Goal: Information Seeking & Learning: Learn about a topic

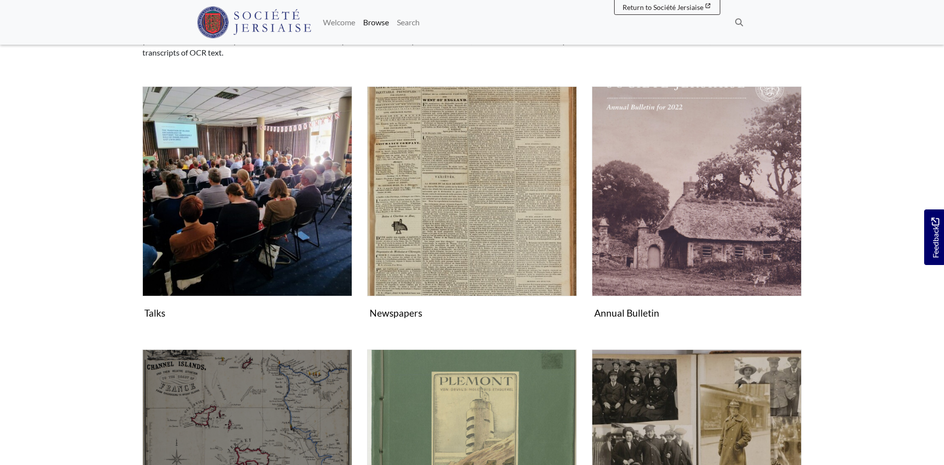
scroll to position [198, 0]
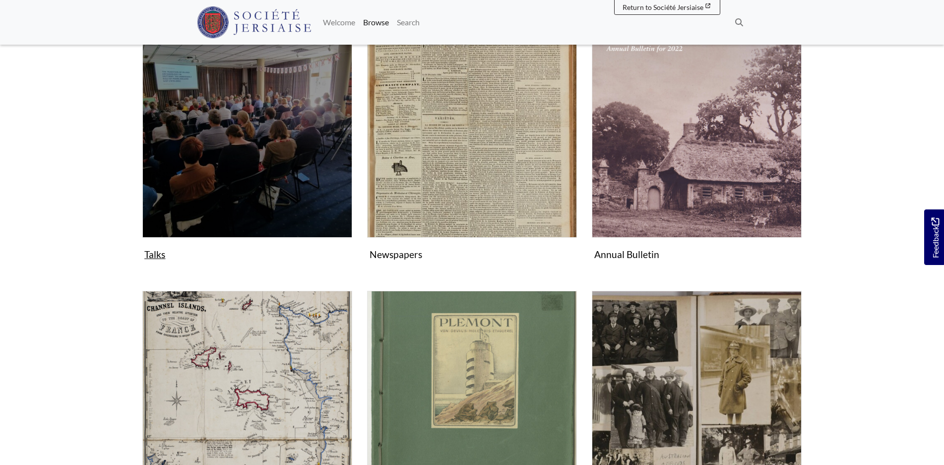
click at [277, 161] on img "Subcollection" at bounding box center [247, 133] width 210 height 210
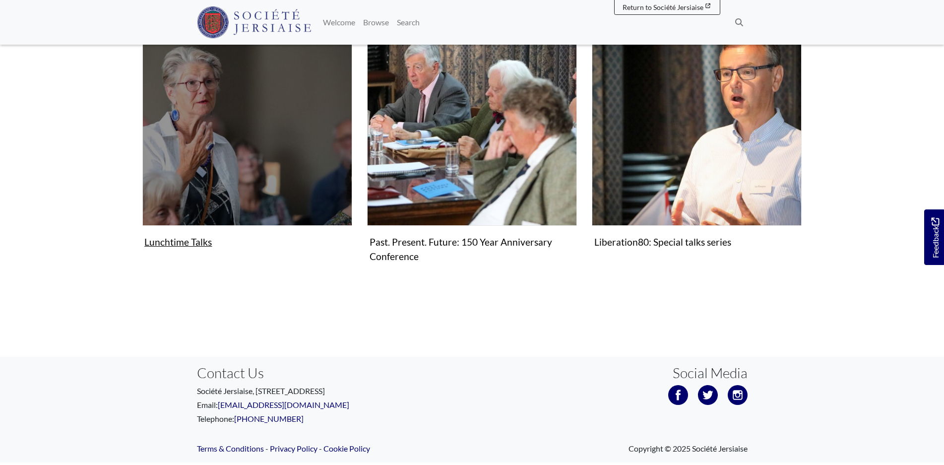
scroll to position [198, 0]
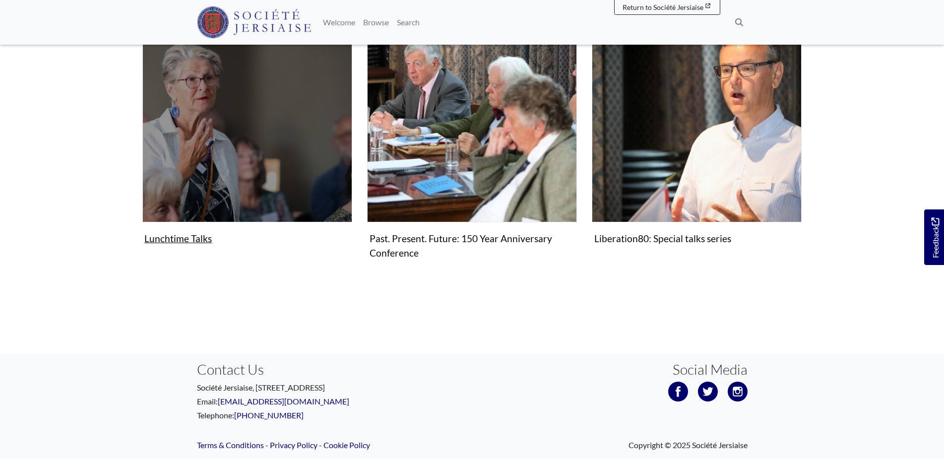
click at [188, 240] on figure "Lunchtime Talks Collection" at bounding box center [247, 130] width 210 height 236
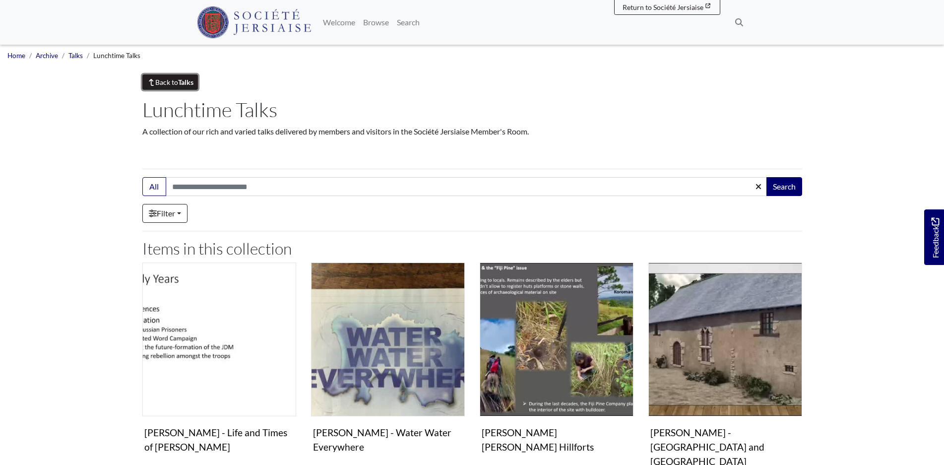
click at [178, 87] on link "Back to Talks" at bounding box center [170, 81] width 56 height 15
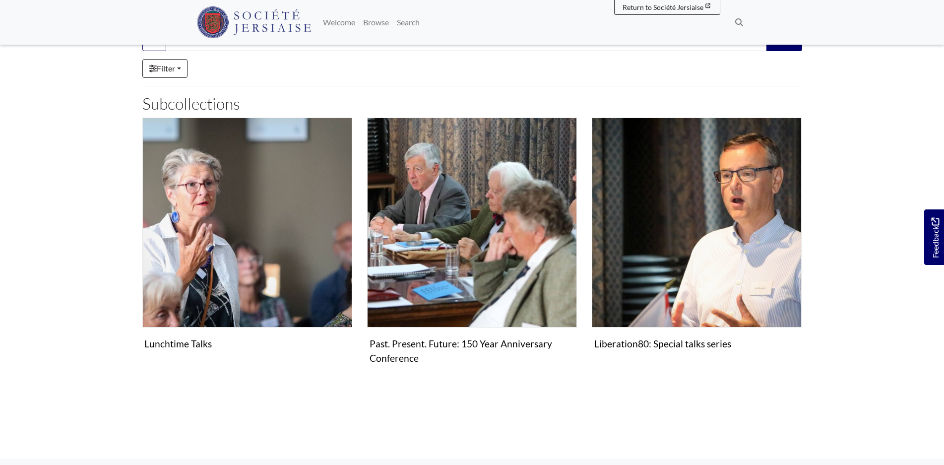
scroll to position [99, 0]
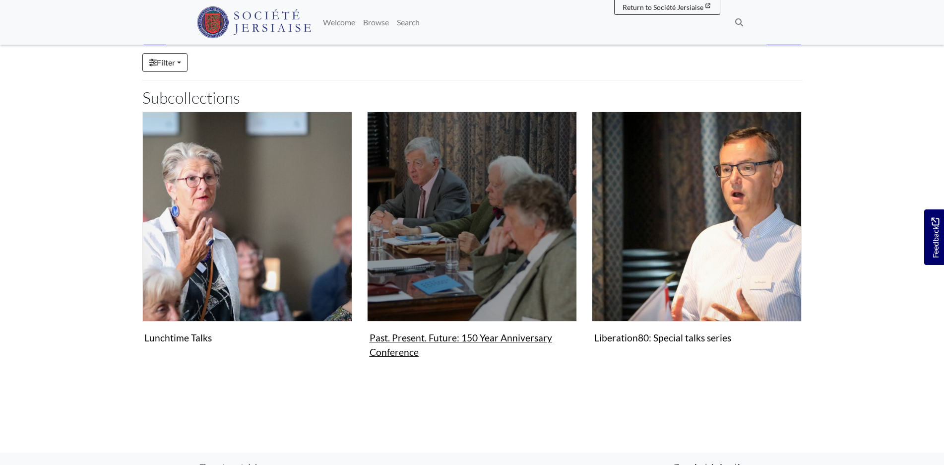
click at [486, 237] on img "Subcollection" at bounding box center [472, 217] width 210 height 210
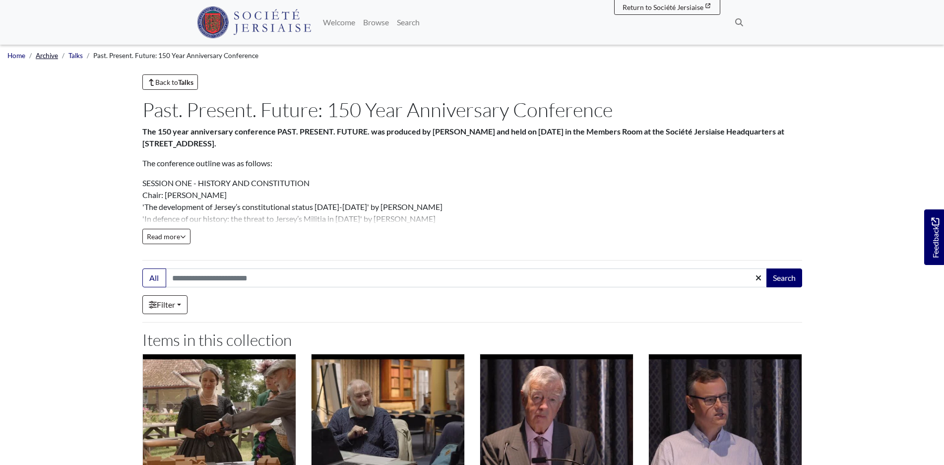
click at [44, 57] on link "Archive" at bounding box center [47, 56] width 22 height 8
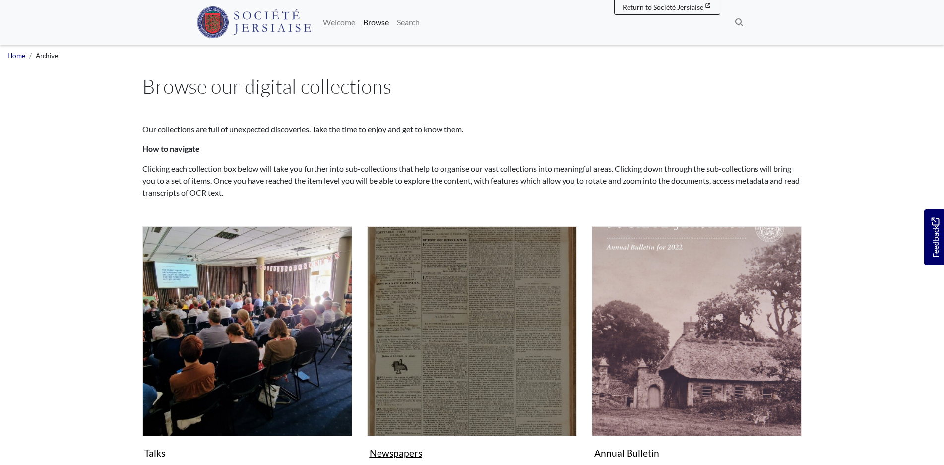
click at [532, 322] on img "Subcollection" at bounding box center [472, 331] width 210 height 210
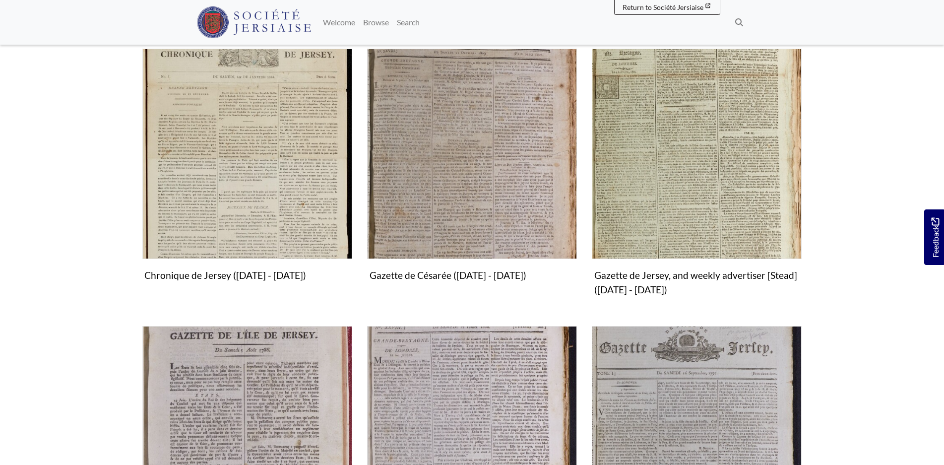
scroll to position [298, 0]
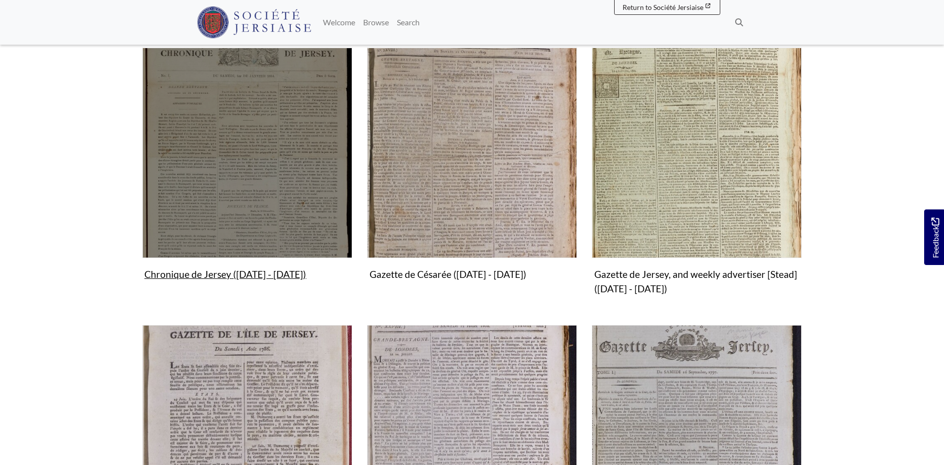
click at [247, 188] on img "Subcollection" at bounding box center [247, 153] width 210 height 210
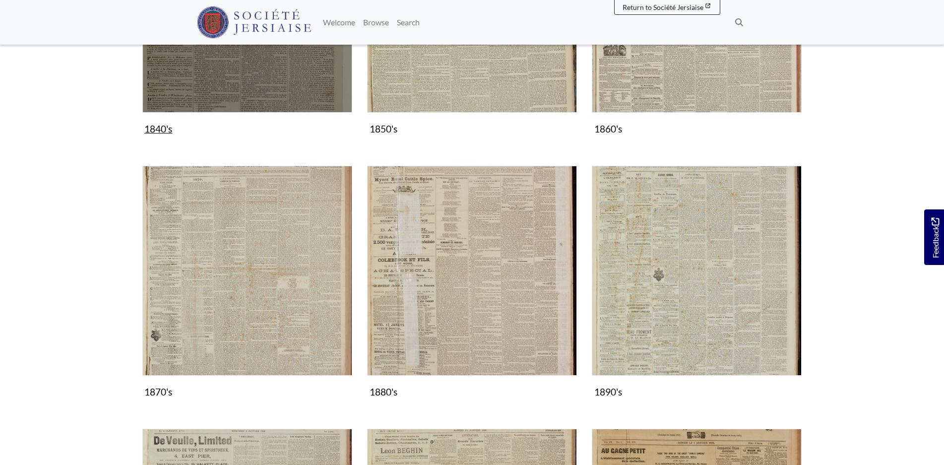
scroll to position [695, 0]
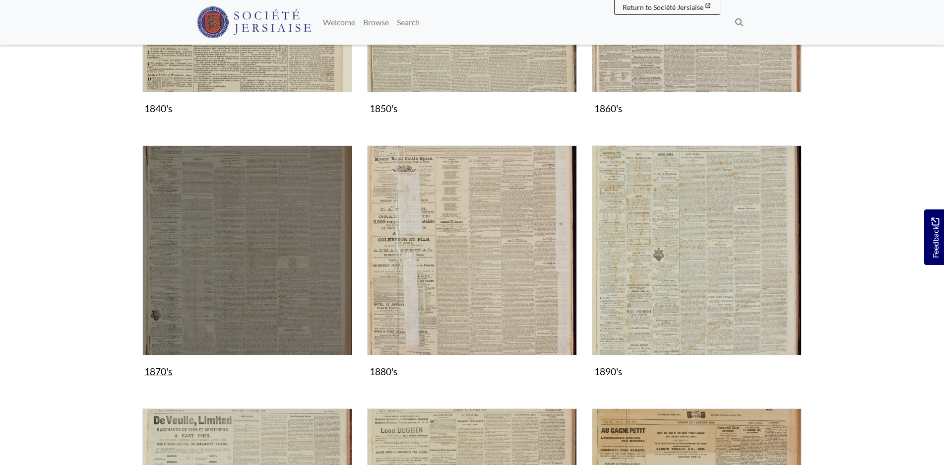
click at [263, 262] on img "Subcollection" at bounding box center [247, 250] width 210 height 210
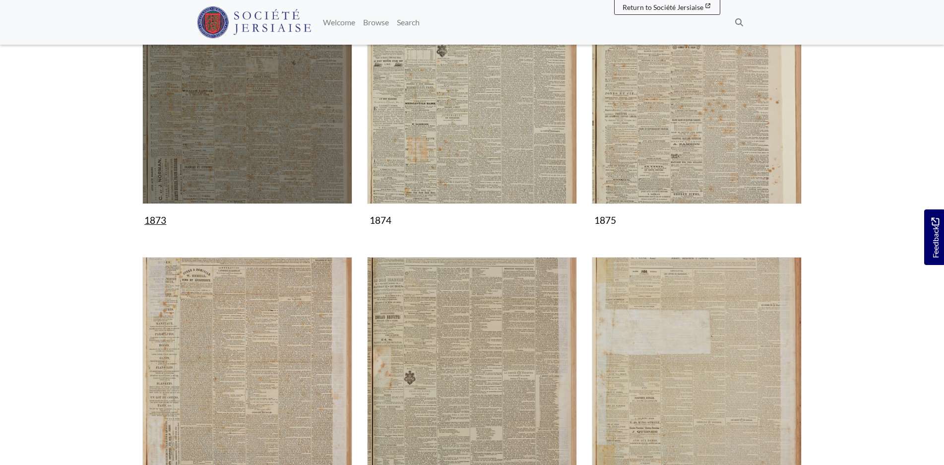
scroll to position [496, 0]
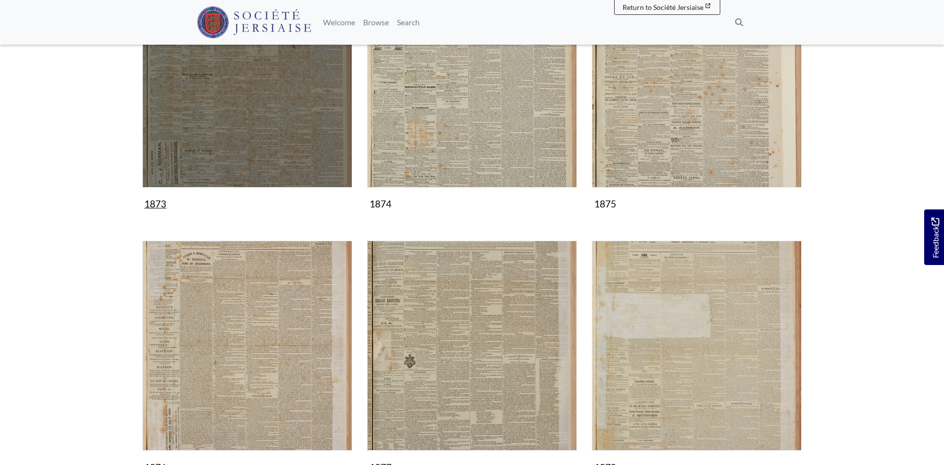
click at [205, 148] on img "Subcollection" at bounding box center [247, 83] width 210 height 210
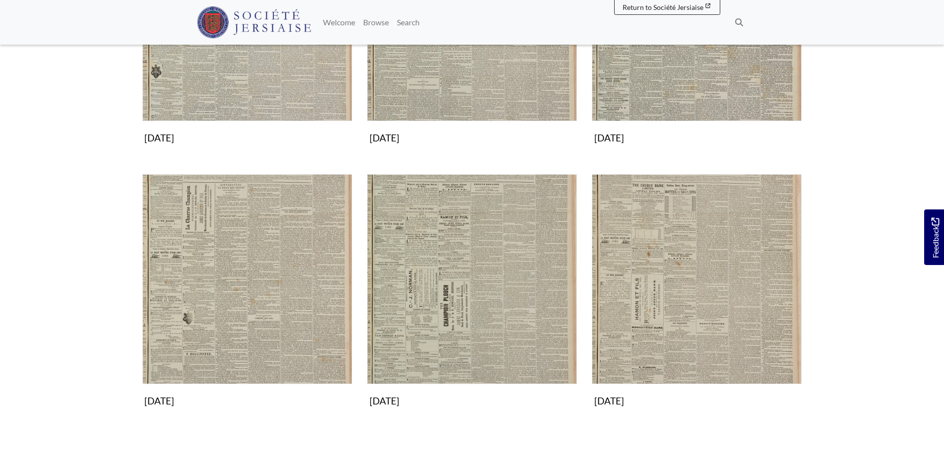
scroll to position [844, 0]
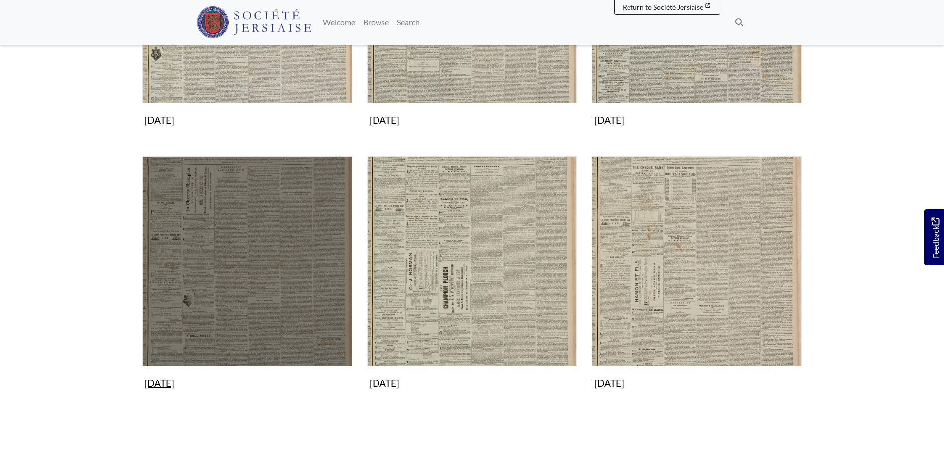
click at [256, 237] on img "Subcollection" at bounding box center [247, 261] width 210 height 210
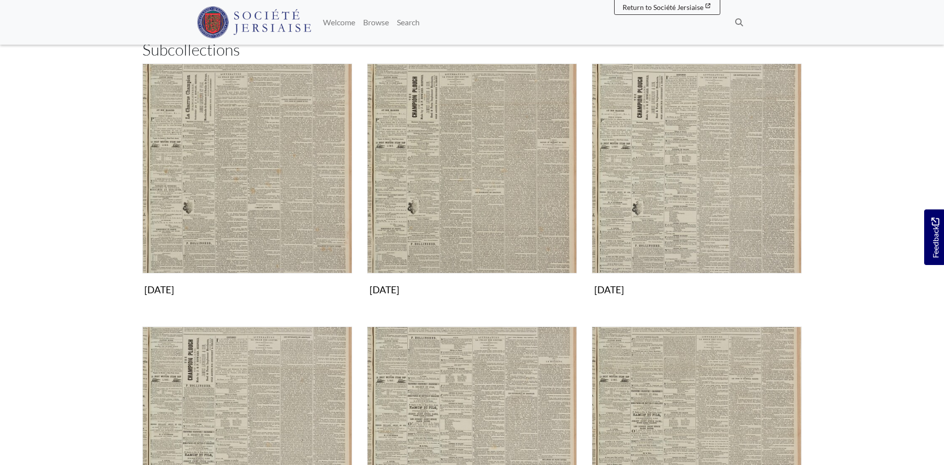
scroll to position [149, 0]
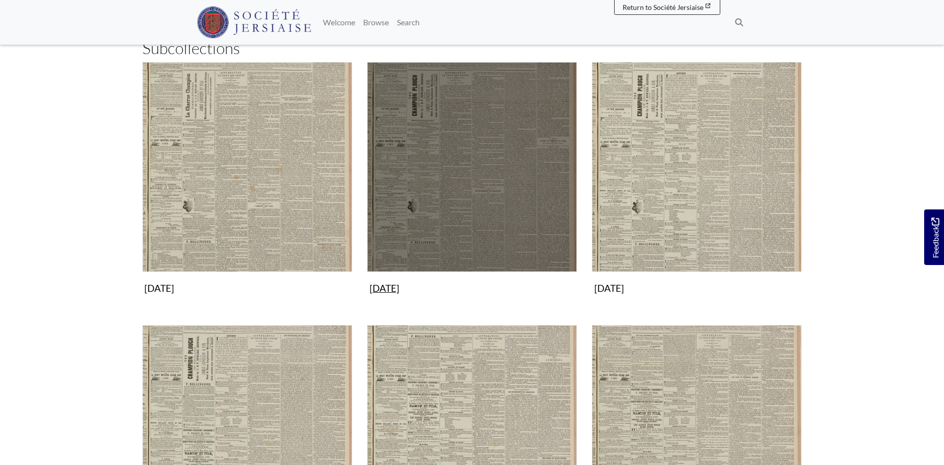
click at [479, 168] on img "Subcollection" at bounding box center [472, 167] width 210 height 210
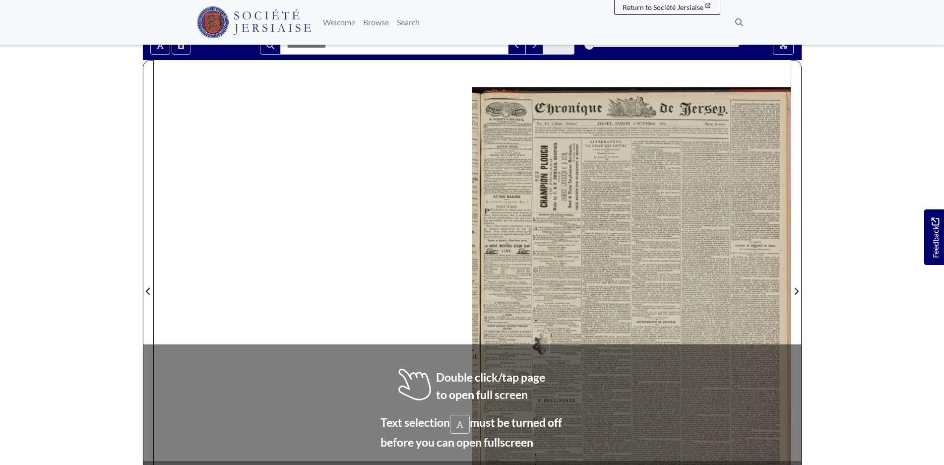
scroll to position [149, 0]
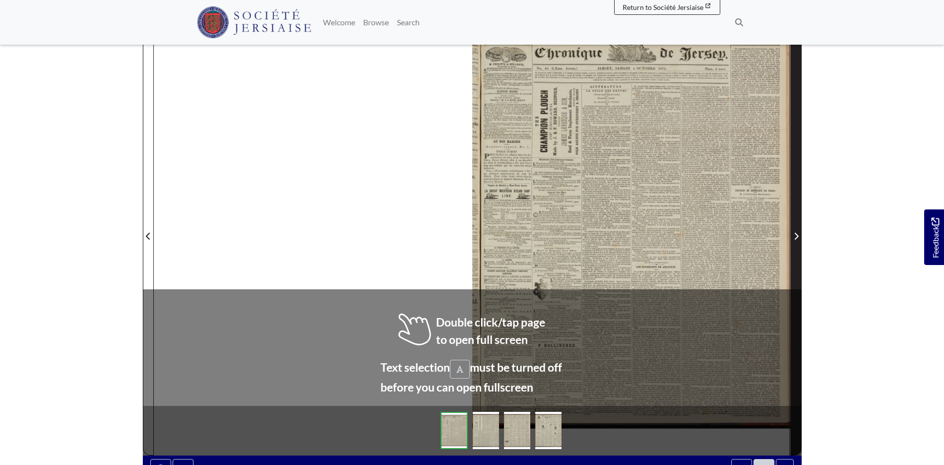
click at [794, 237] on icon "Next Page" at bounding box center [796, 236] width 5 height 8
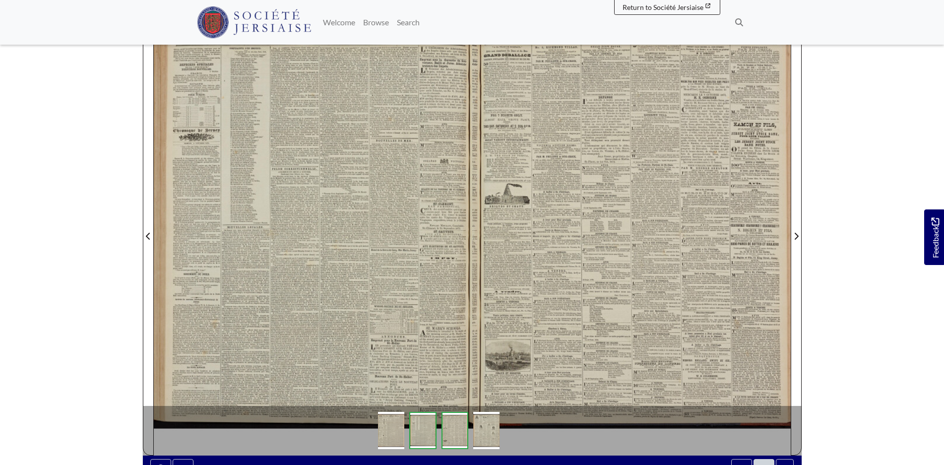
click at [262, 231] on div at bounding box center [313, 230] width 319 height 451
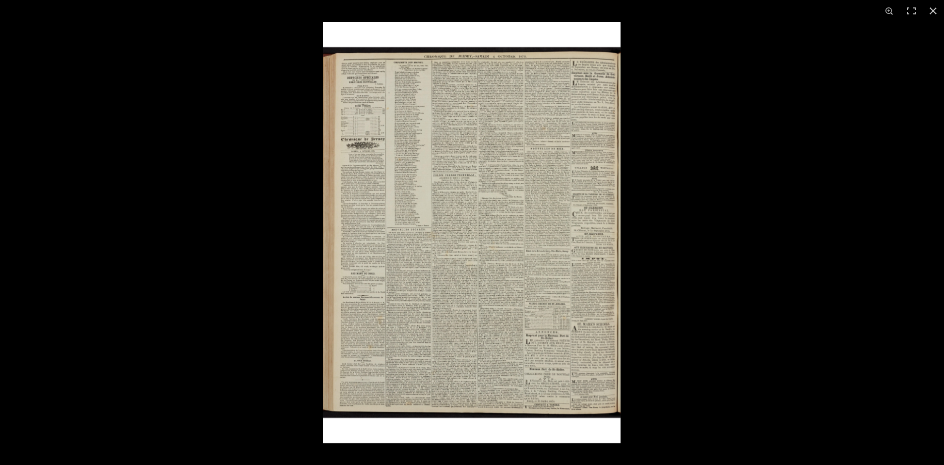
click at [468, 170] on img at bounding box center [472, 232] width 298 height 421
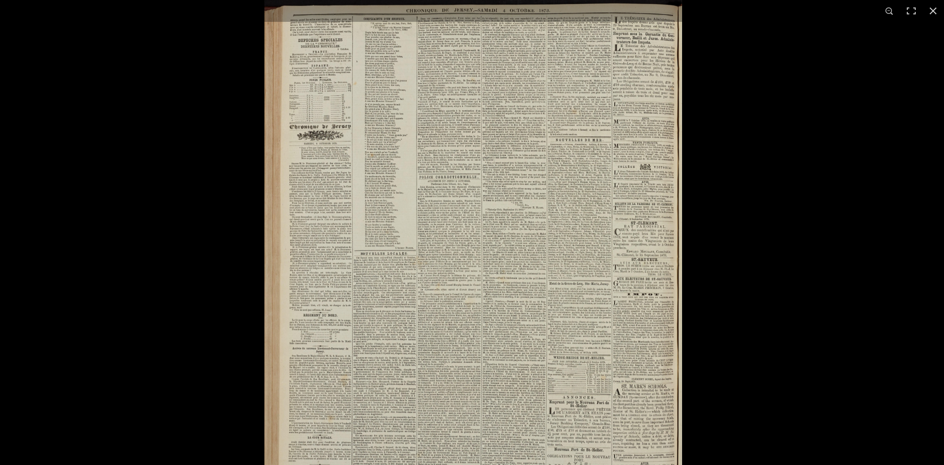
click at [468, 170] on img at bounding box center [473, 257] width 418 height 591
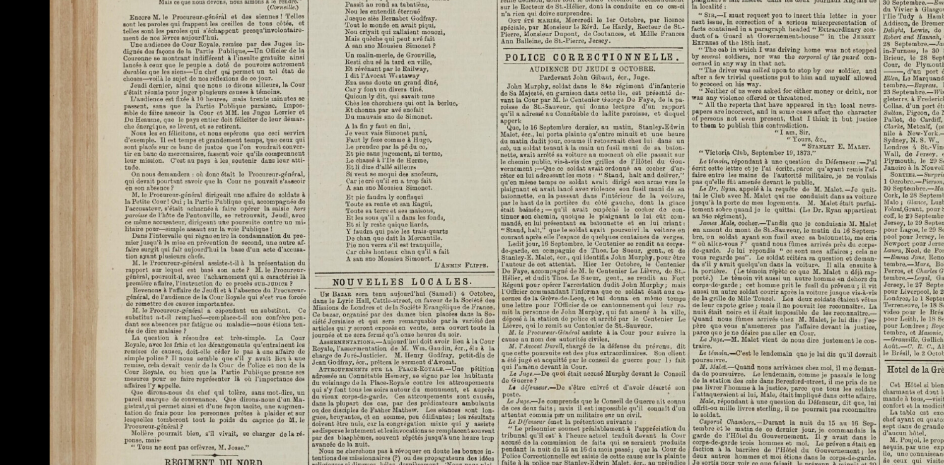
click at [516, 19] on div "1 / 1" at bounding box center [472, 232] width 944 height 465
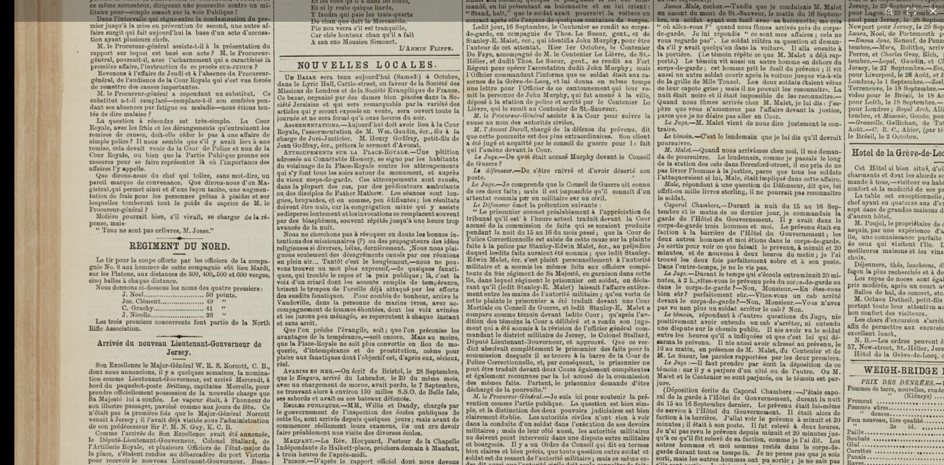
click at [551, 112] on img at bounding box center [628, 77] width 1228 height 1737
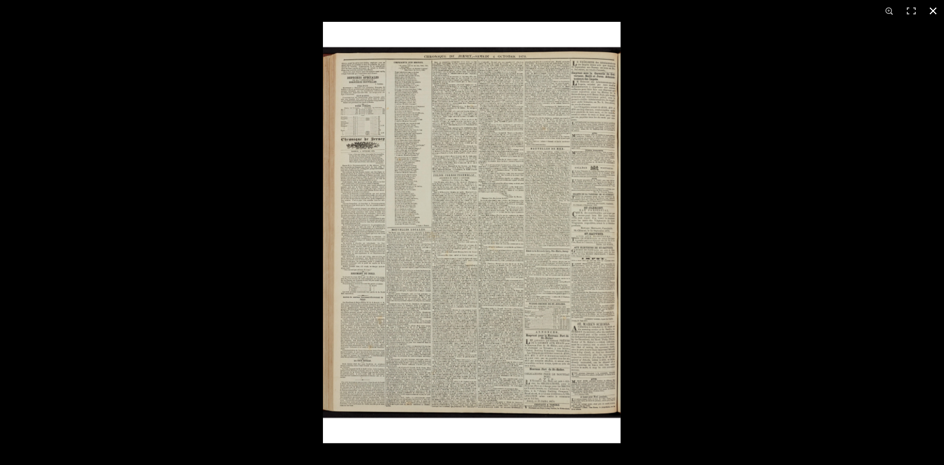
click at [648, 214] on div at bounding box center [795, 254] width 944 height 465
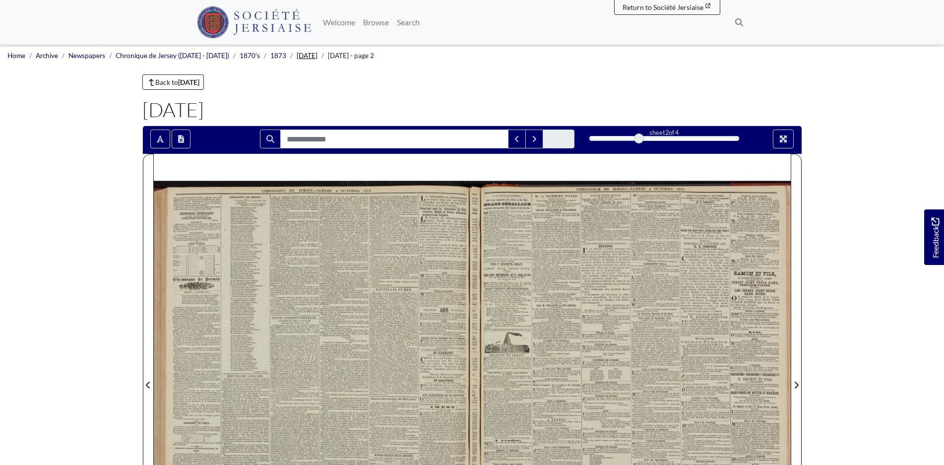
click at [312, 58] on link "[DATE]" at bounding box center [307, 56] width 21 height 8
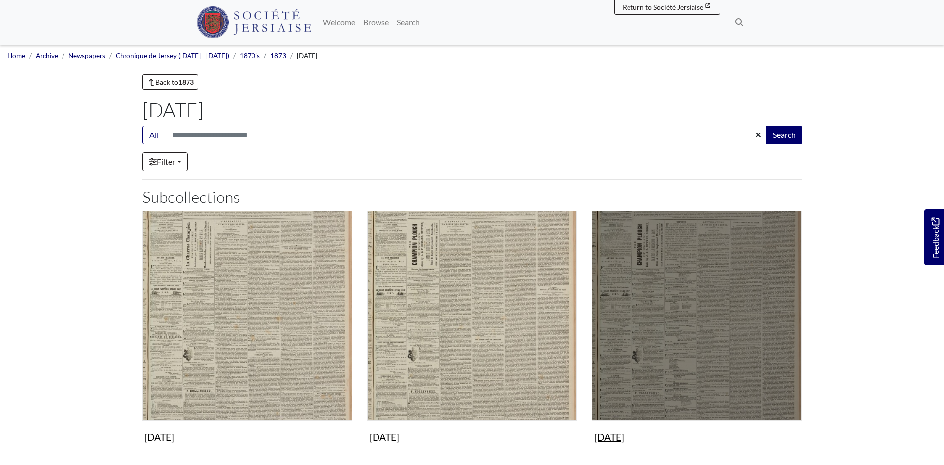
click at [720, 332] on img "Subcollection" at bounding box center [697, 316] width 210 height 210
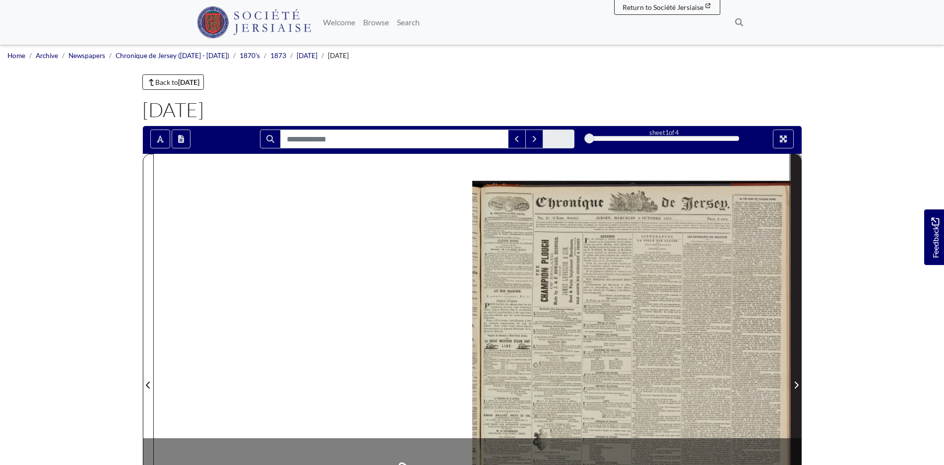
click at [794, 386] on icon "Next Page" at bounding box center [796, 385] width 5 height 8
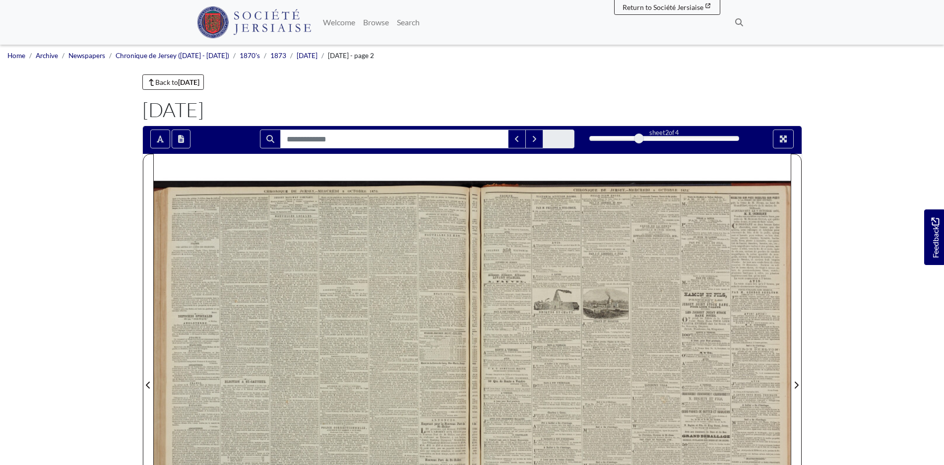
click at [260, 291] on div at bounding box center [313, 379] width 319 height 451
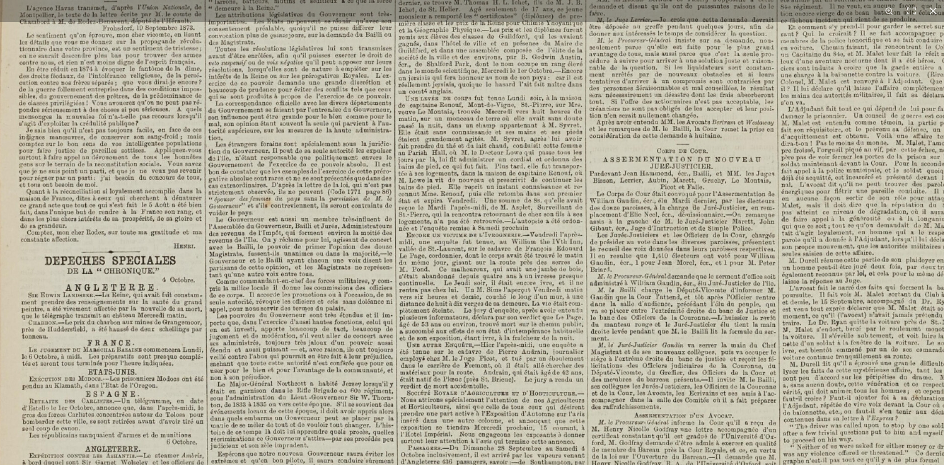
click at [384, 464] on html "Menu" at bounding box center [472, 422] width 944 height 844
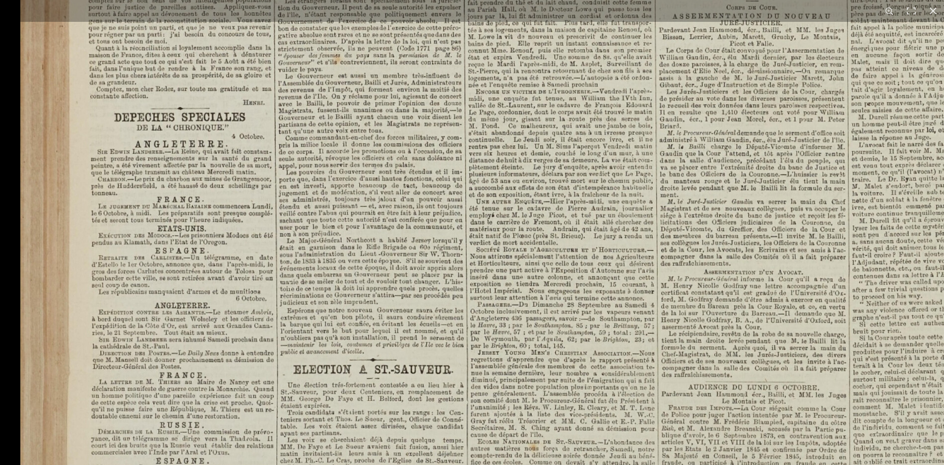
click at [307, 177] on img at bounding box center [634, 359] width 1228 height 1737
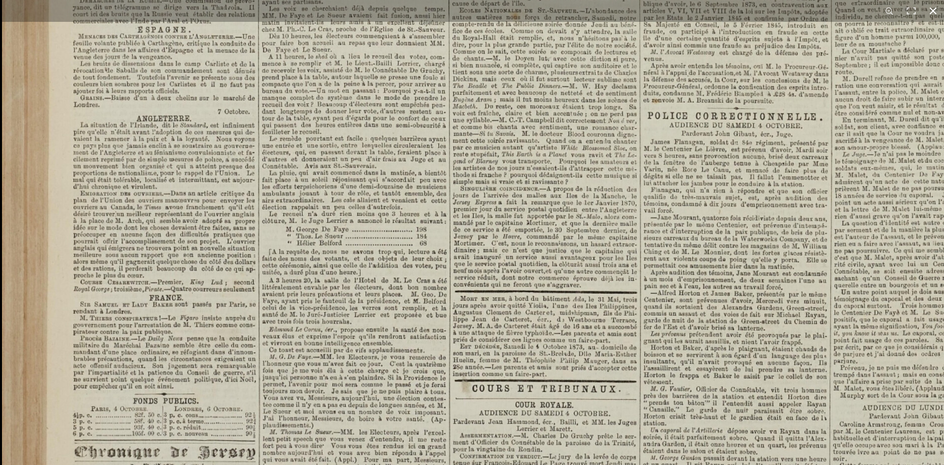
click at [395, 8] on div "1 / 1" at bounding box center [472, 232] width 944 height 465
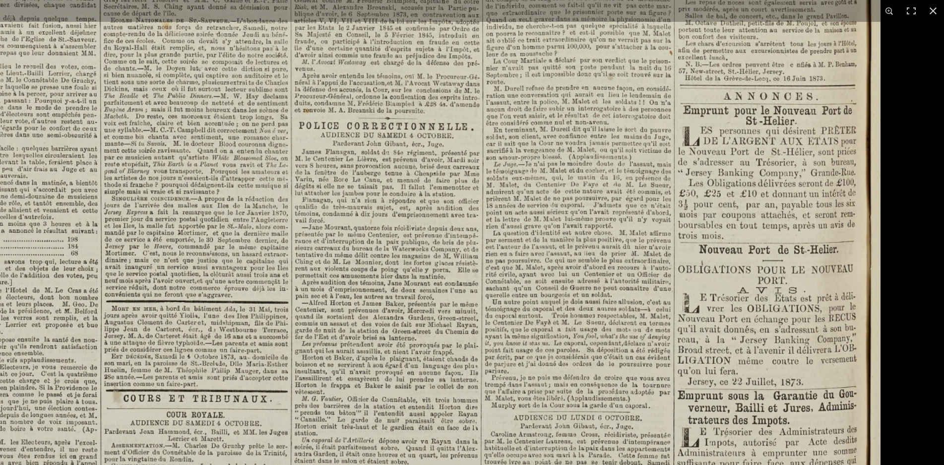
click at [350, 464] on html "Menu" at bounding box center [472, 422] width 944 height 844
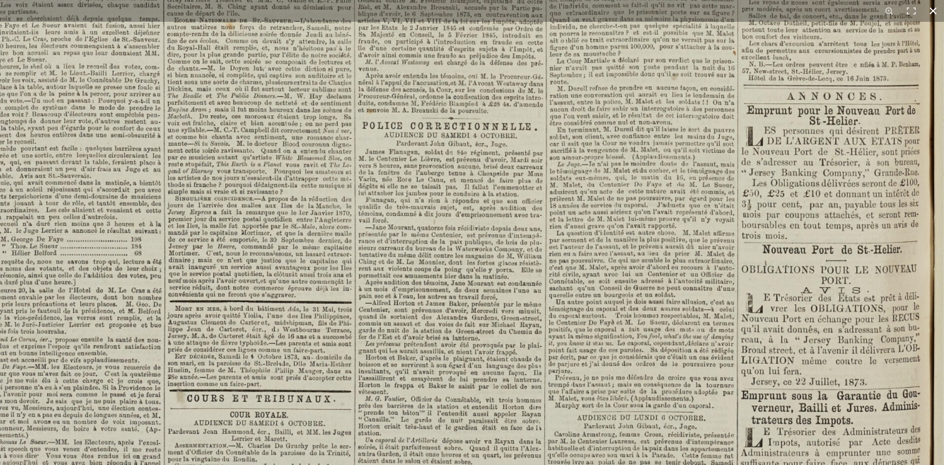
click at [938, 11] on button at bounding box center [933, 11] width 22 height 22
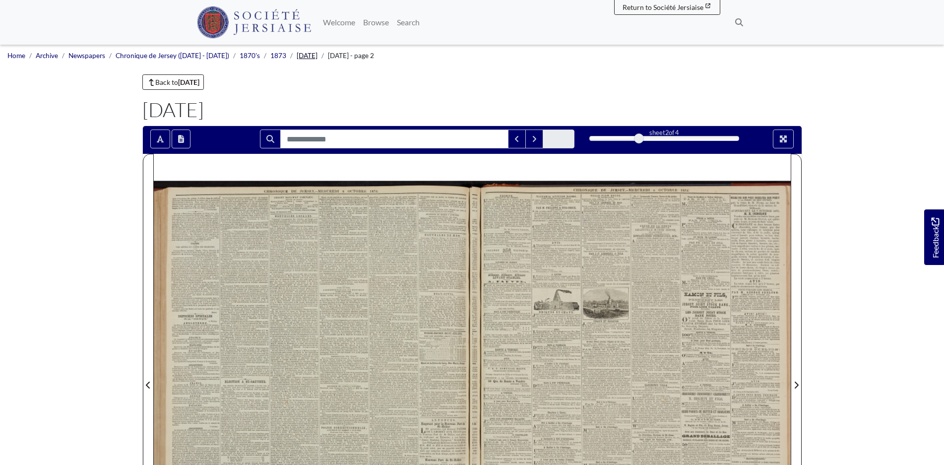
click at [305, 56] on link "[DATE]" at bounding box center [307, 56] width 21 height 8
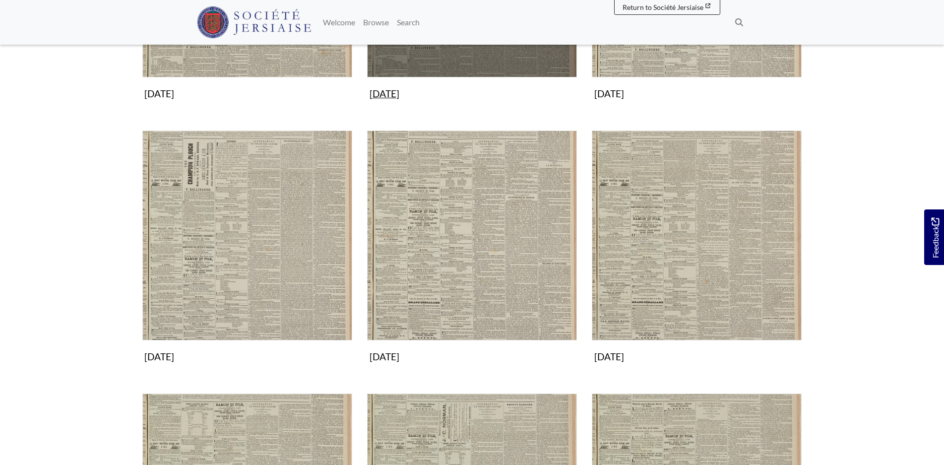
scroll to position [347, 0]
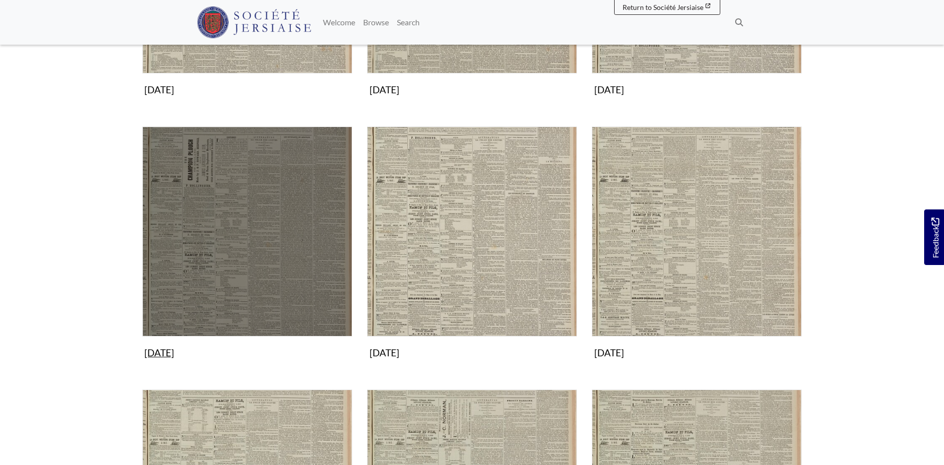
click at [245, 234] on img "Subcollection" at bounding box center [247, 232] width 210 height 210
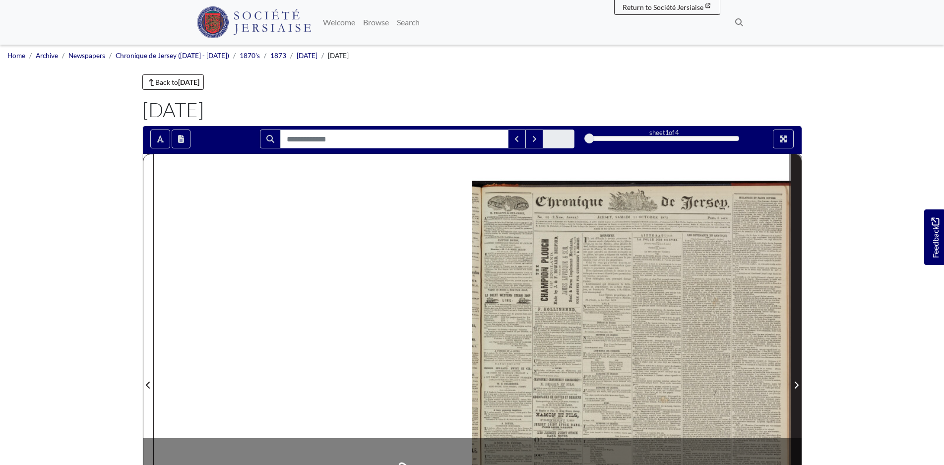
click at [794, 387] on icon "Next Page" at bounding box center [796, 385] width 5 height 8
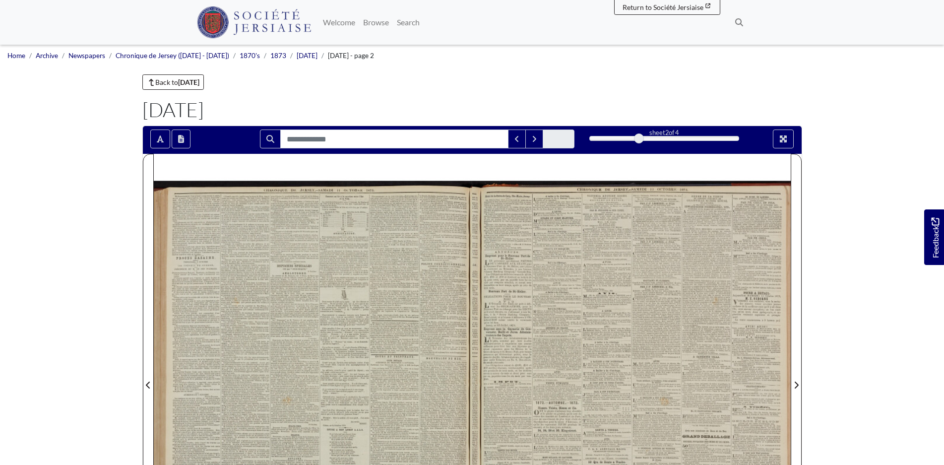
click at [218, 299] on div at bounding box center [313, 379] width 319 height 451
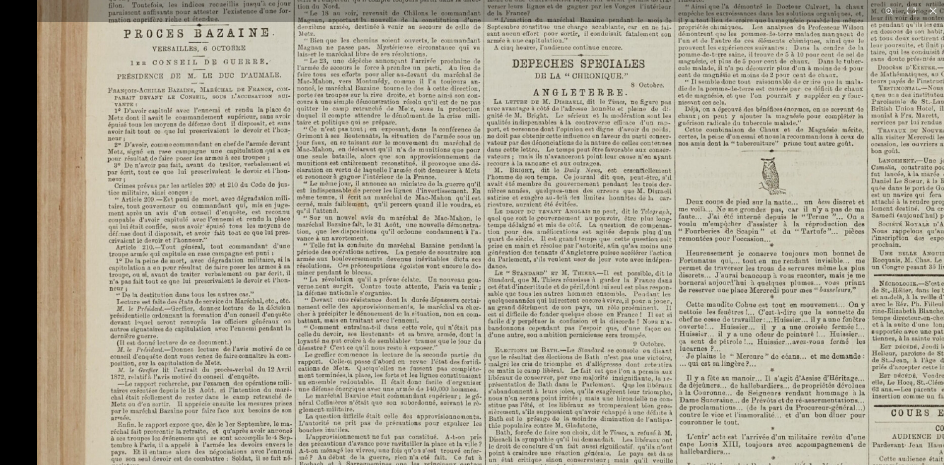
click at [586, 464] on html "Menu" at bounding box center [472, 422] width 944 height 844
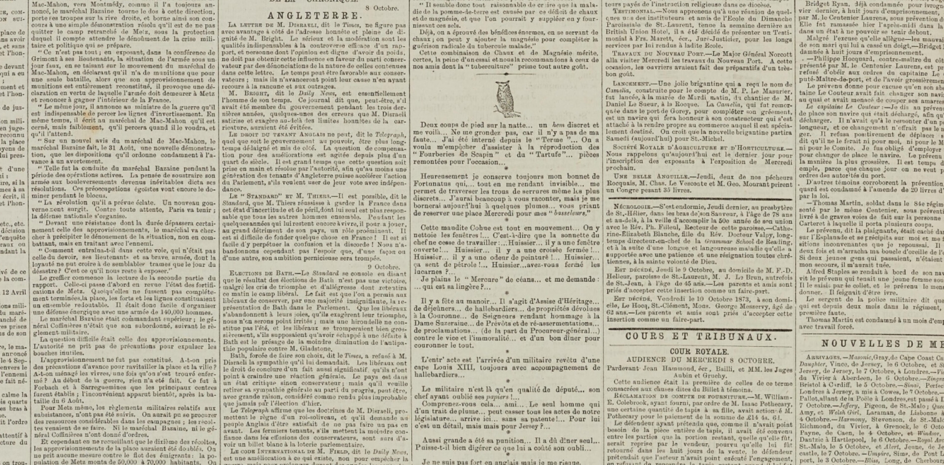
click at [190, 0] on html "Menu" at bounding box center [472, 422] width 944 height 844
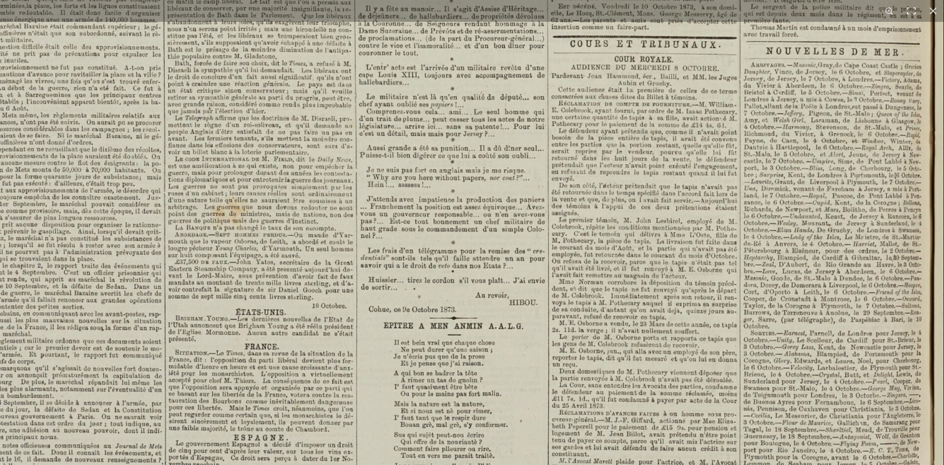
click at [429, 119] on img at bounding box center [330, 131] width 1228 height 1737
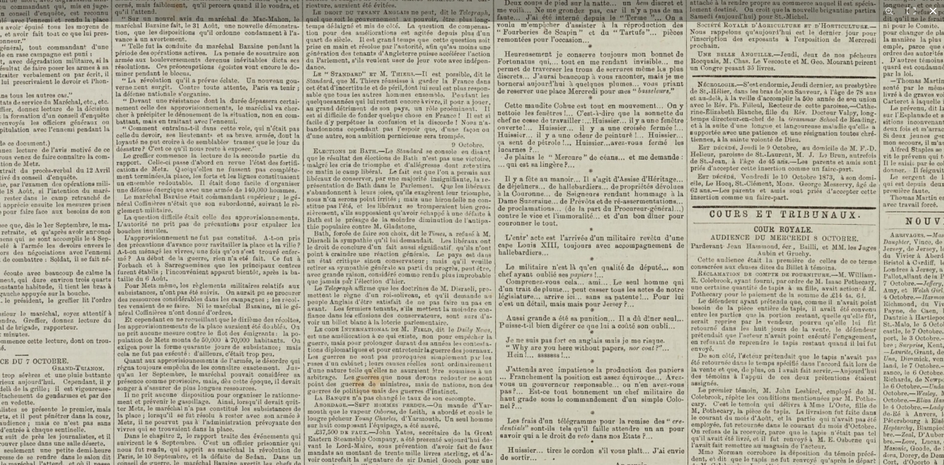
click at [933, 11] on button at bounding box center [933, 11] width 22 height 22
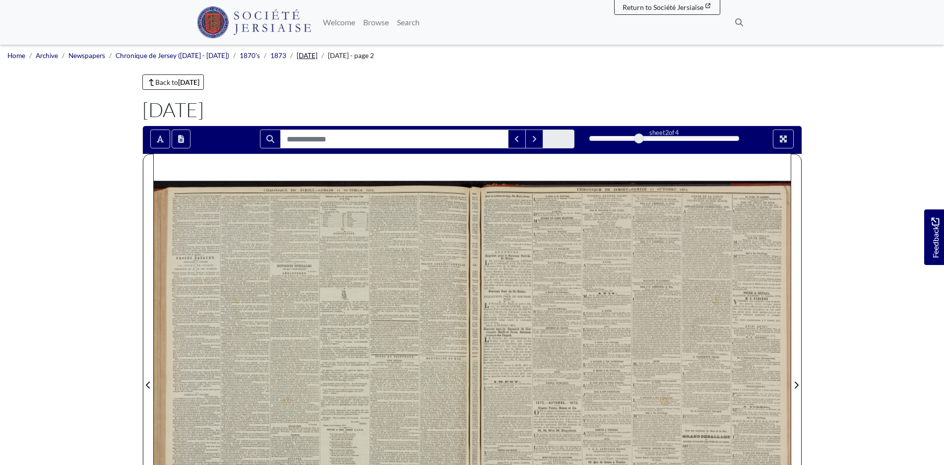
click at [310, 57] on link "[DATE]" at bounding box center [307, 56] width 21 height 8
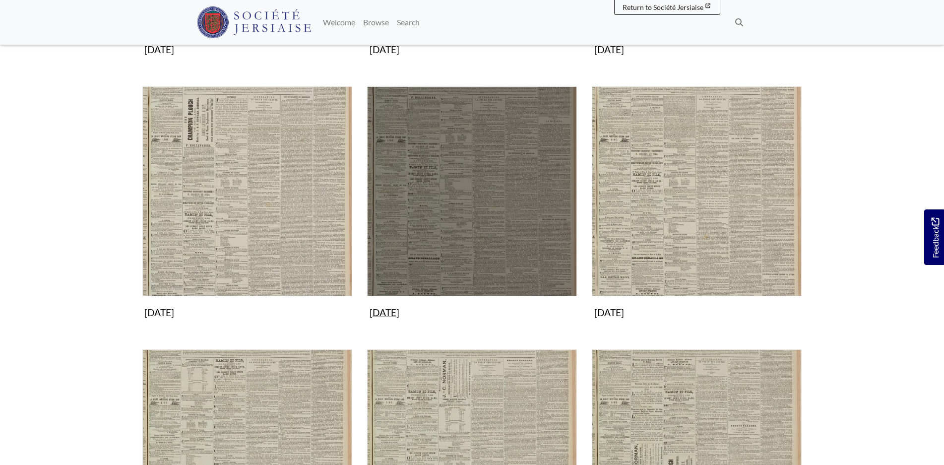
scroll to position [397, 0]
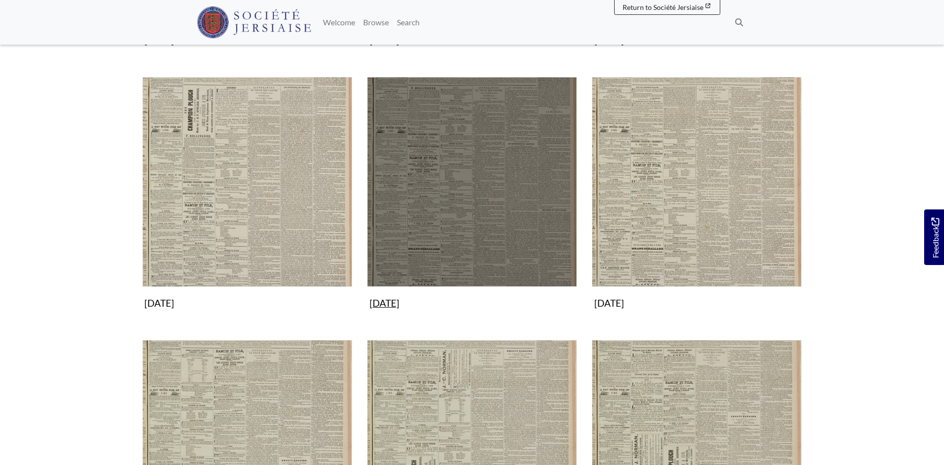
click at [479, 199] on img "Subcollection" at bounding box center [472, 182] width 210 height 210
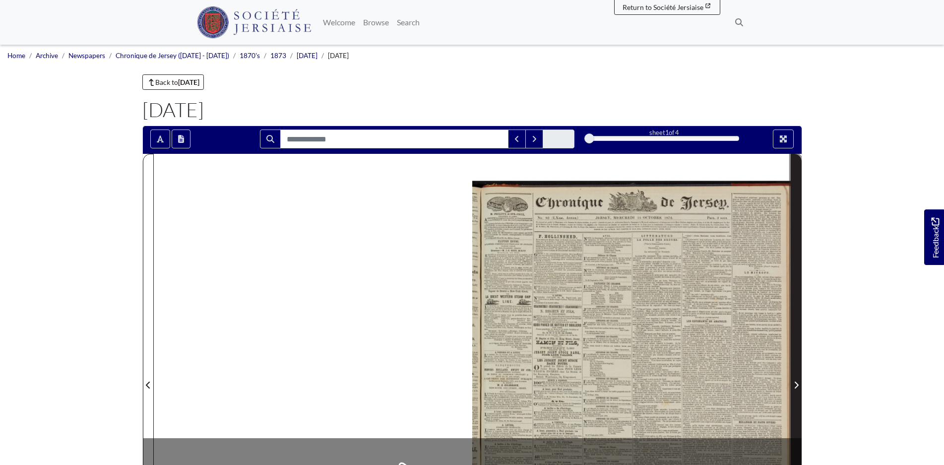
click at [797, 386] on icon "Next Page" at bounding box center [796, 385] width 4 height 7
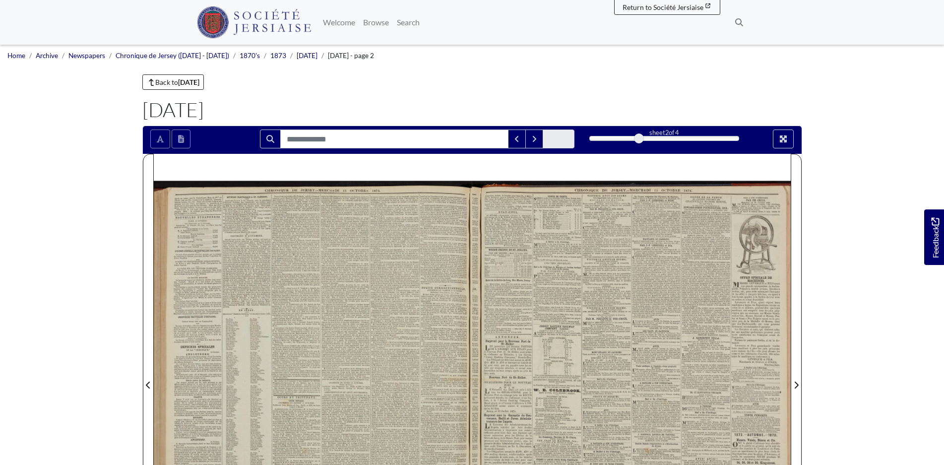
click at [281, 286] on div at bounding box center [313, 379] width 319 height 451
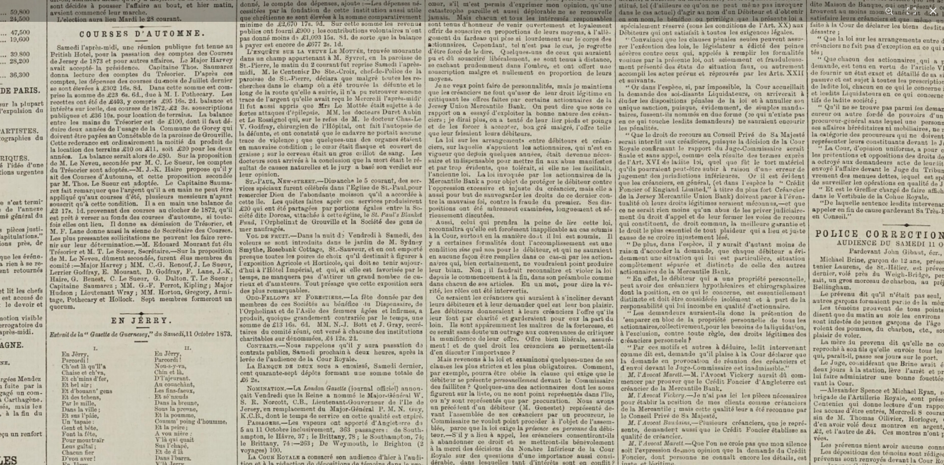
click at [377, 464] on html "Menu" at bounding box center [472, 422] width 944 height 844
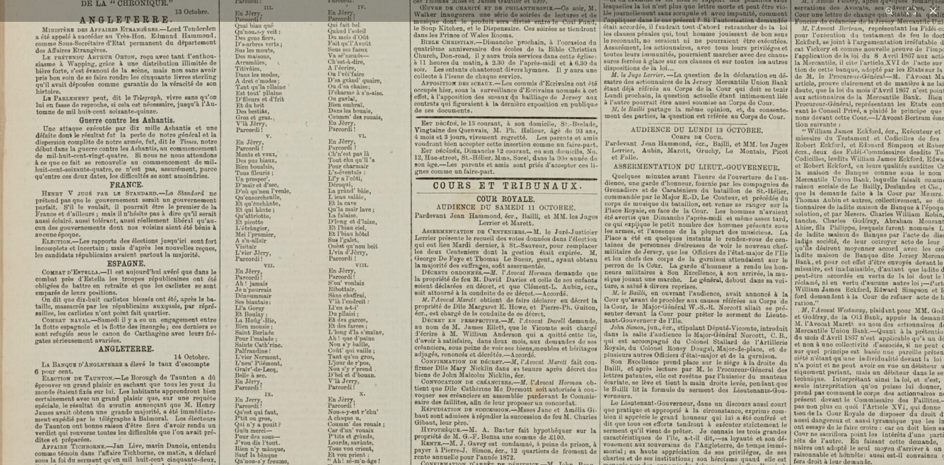
click at [374, 100] on img at bounding box center [570, 115] width 1228 height 1737
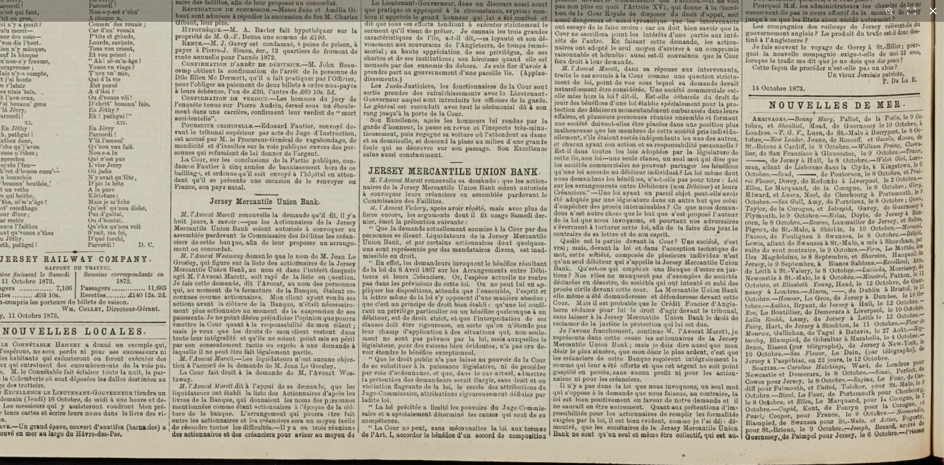
click at [928, 10] on button at bounding box center [933, 11] width 22 height 22
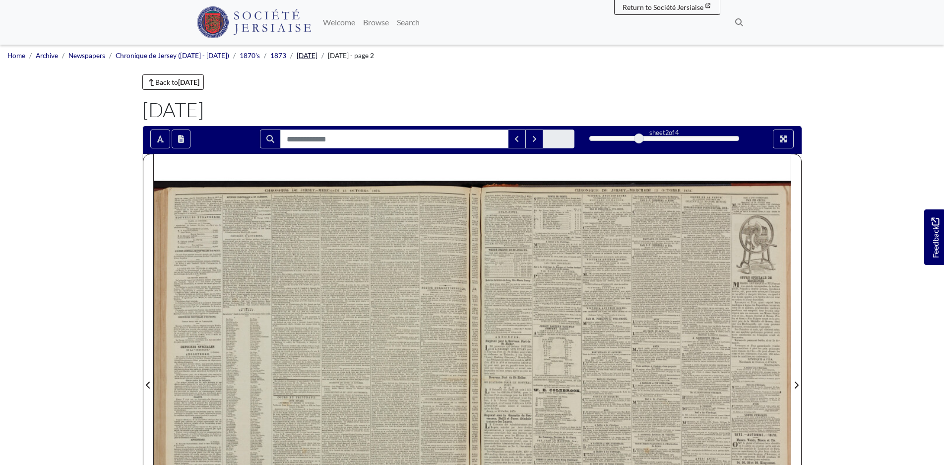
click at [300, 59] on link "[DATE]" at bounding box center [307, 56] width 21 height 8
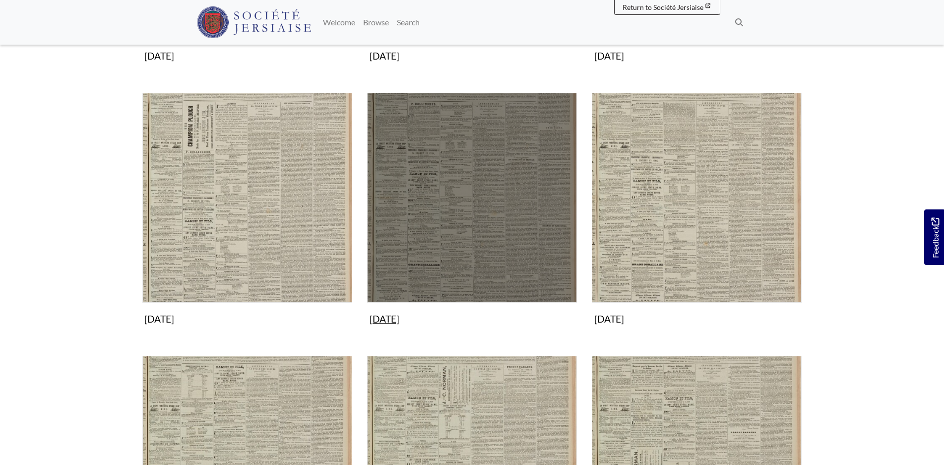
scroll to position [397, 0]
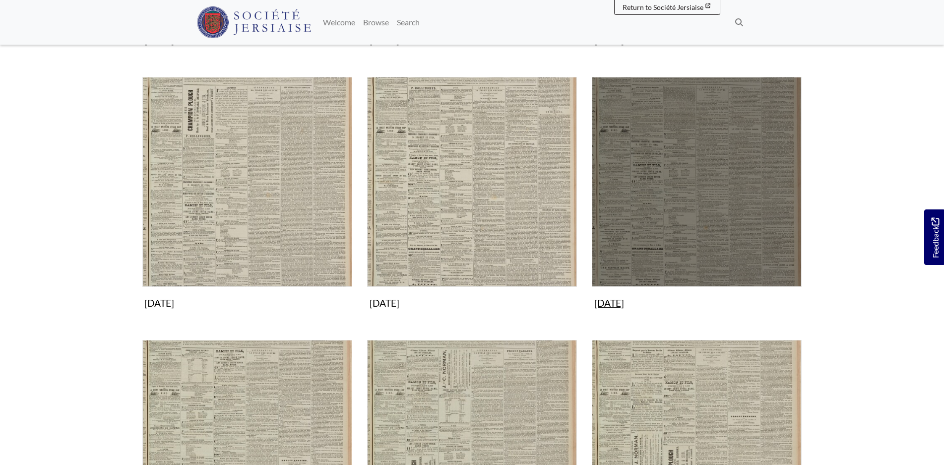
click at [675, 225] on img "Subcollection" at bounding box center [697, 182] width 210 height 210
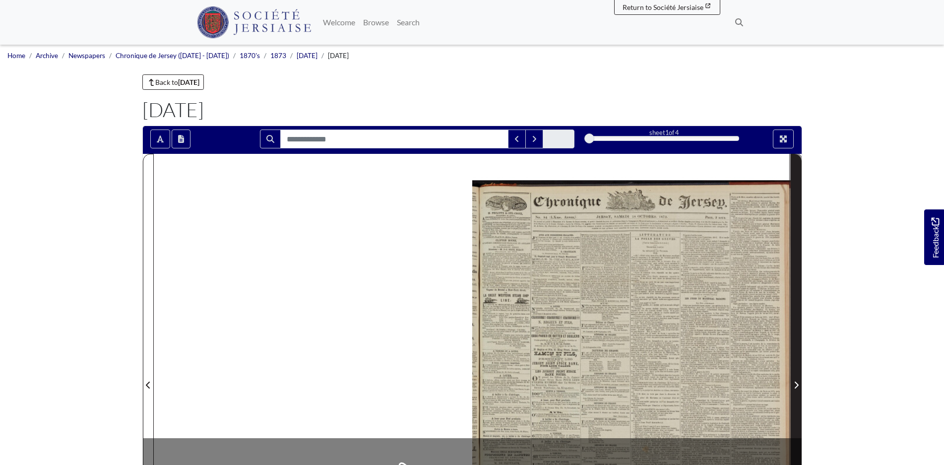
click at [798, 384] on icon "Next Page" at bounding box center [796, 385] width 5 height 8
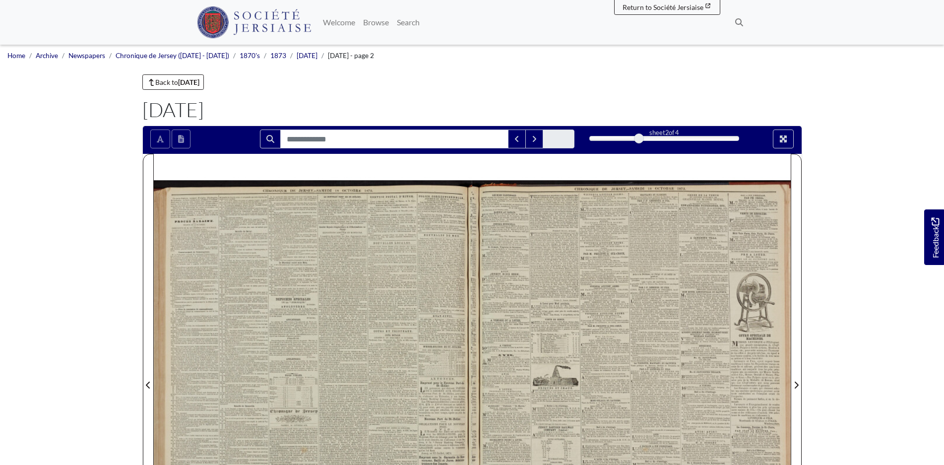
click at [328, 293] on div at bounding box center [313, 379] width 319 height 451
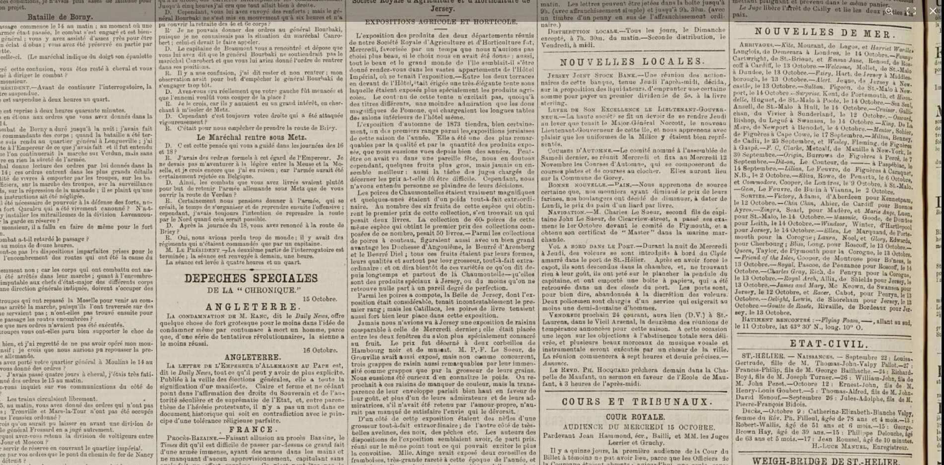
click at [306, 464] on html "Menu" at bounding box center [472, 422] width 944 height 844
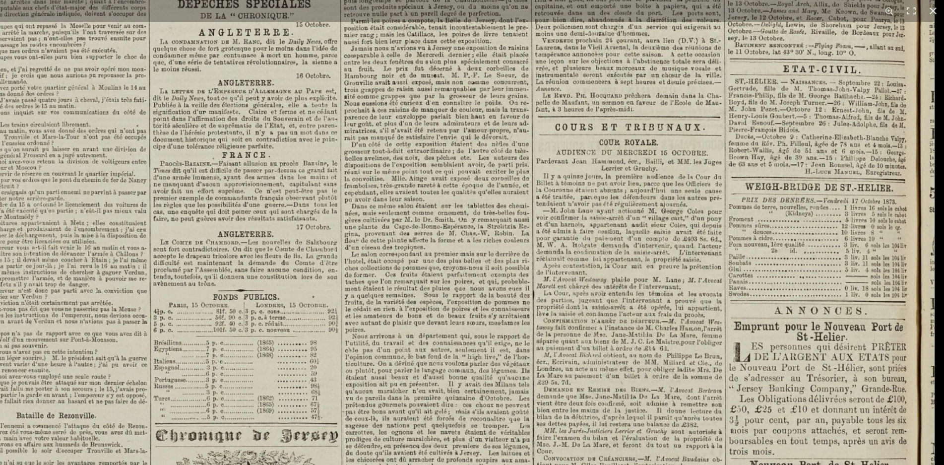
click at [652, 105] on img at bounding box center [321, 311] width 1228 height 1737
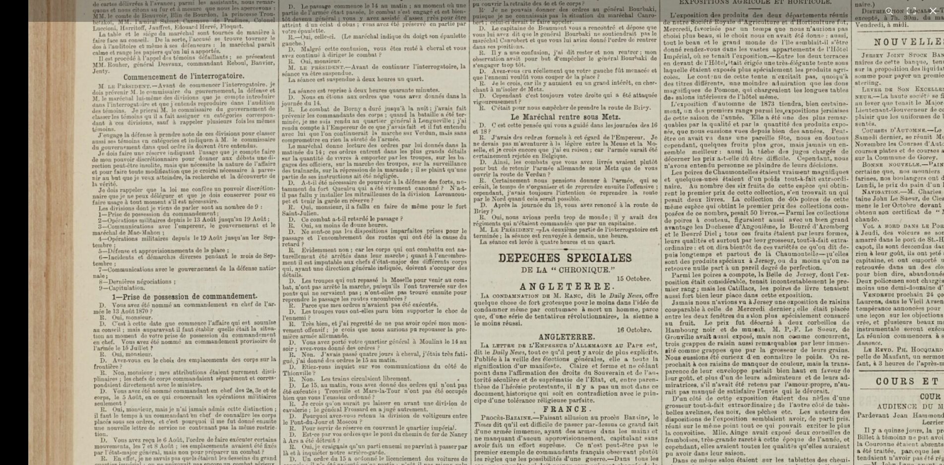
click at [839, 464] on html "Menu" at bounding box center [472, 422] width 944 height 844
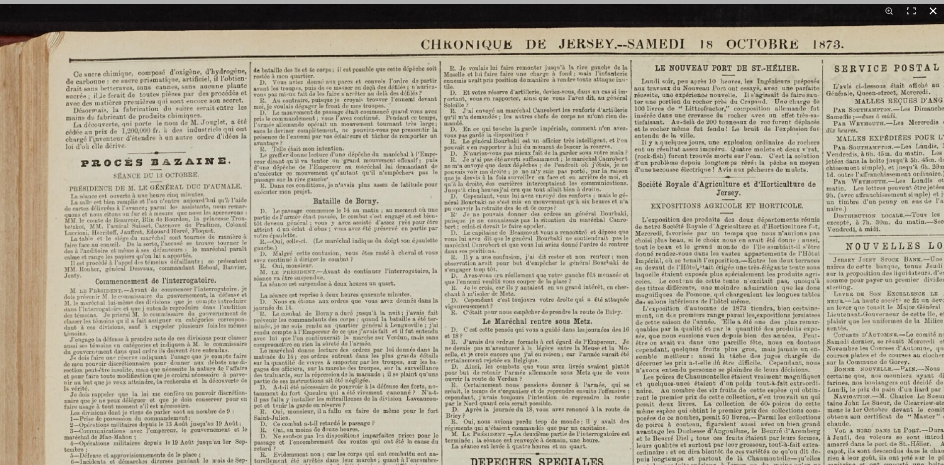
click at [934, 11] on button at bounding box center [933, 11] width 22 height 22
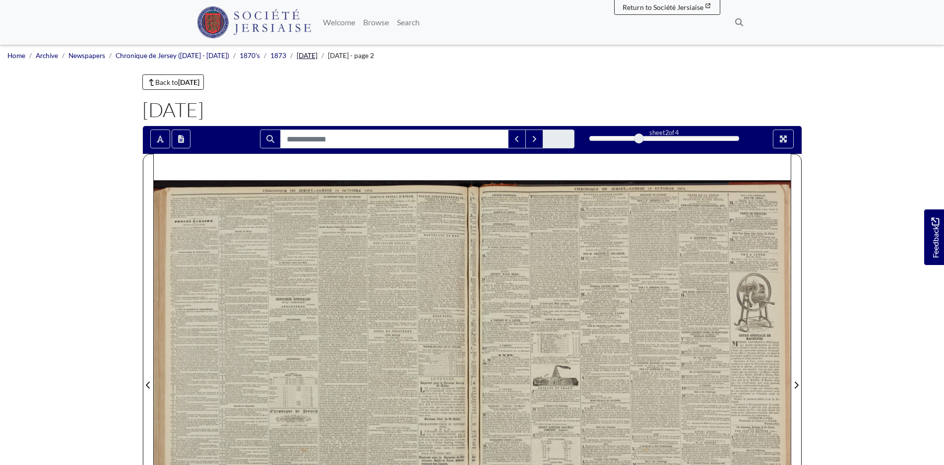
click at [304, 54] on link "[DATE]" at bounding box center [307, 56] width 21 height 8
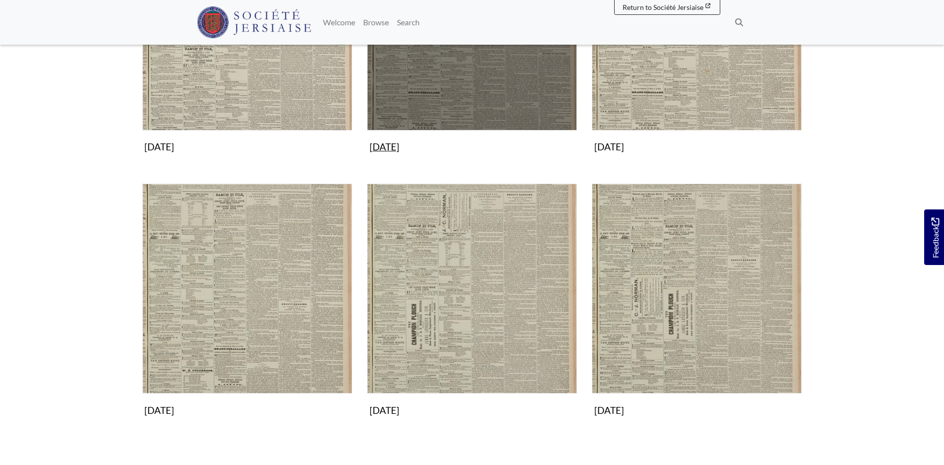
scroll to position [695, 0]
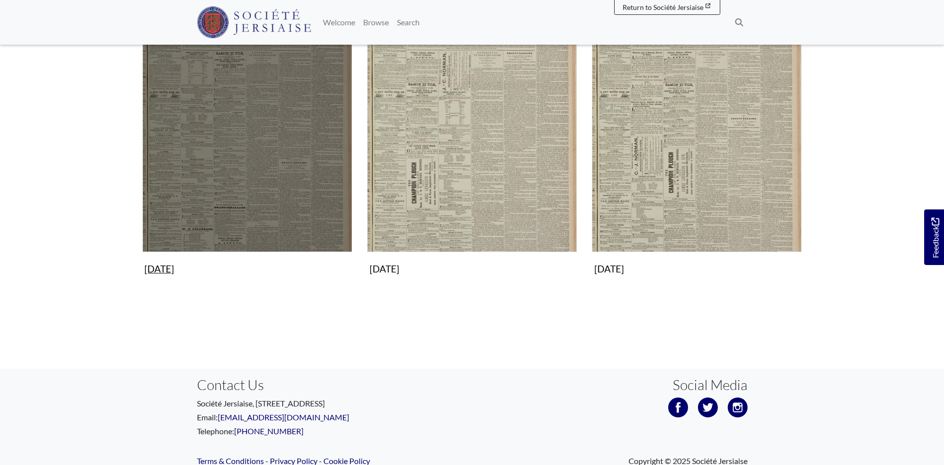
click at [260, 184] on img "Subcollection" at bounding box center [247, 147] width 210 height 210
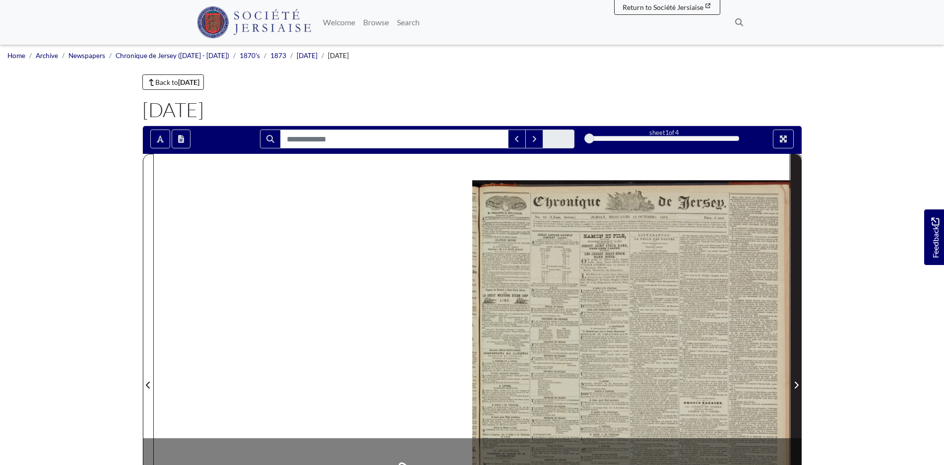
click at [798, 386] on icon "Next Page" at bounding box center [796, 385] width 4 height 7
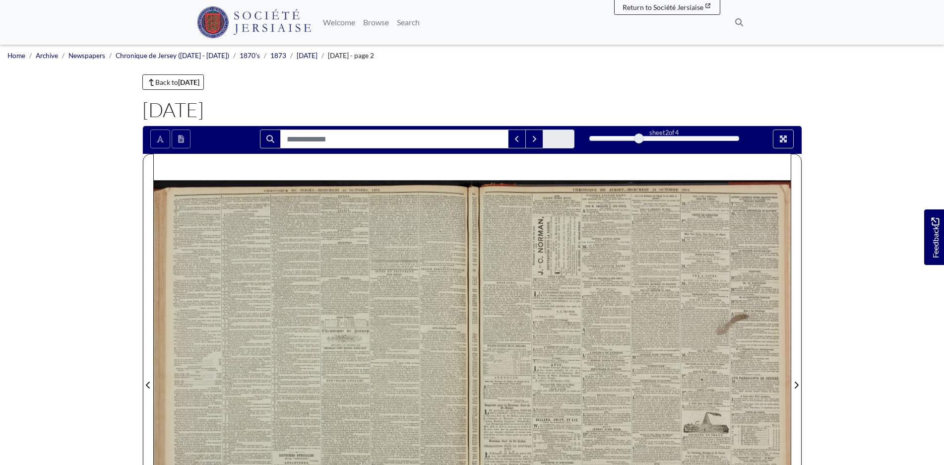
click at [320, 294] on div at bounding box center [313, 379] width 319 height 451
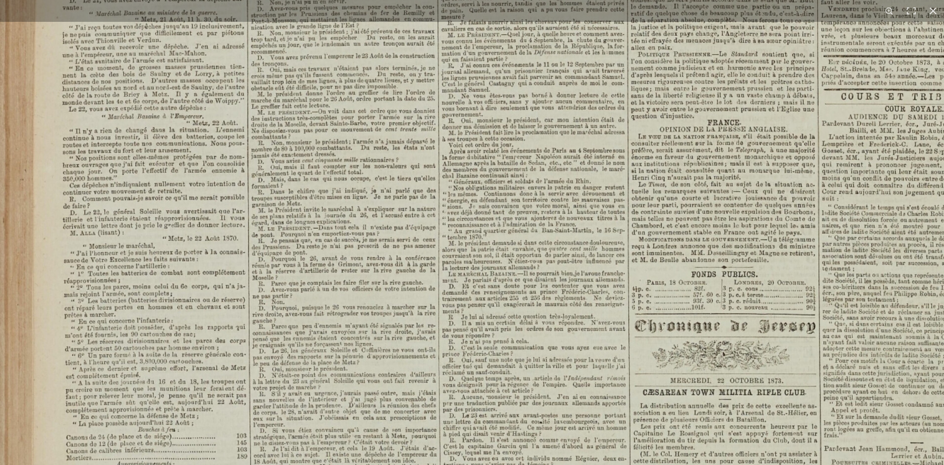
click at [539, 464] on html "Menu" at bounding box center [472, 422] width 944 height 844
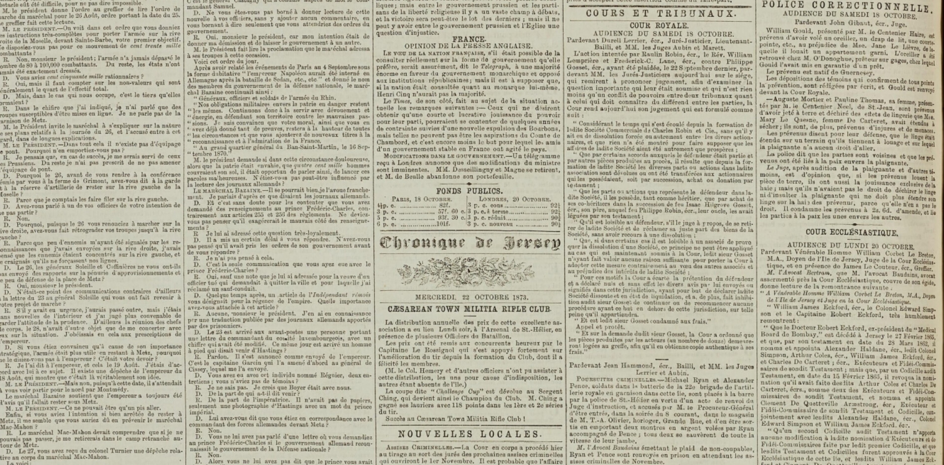
click at [707, 238] on img at bounding box center [346, 428] width 1228 height 1737
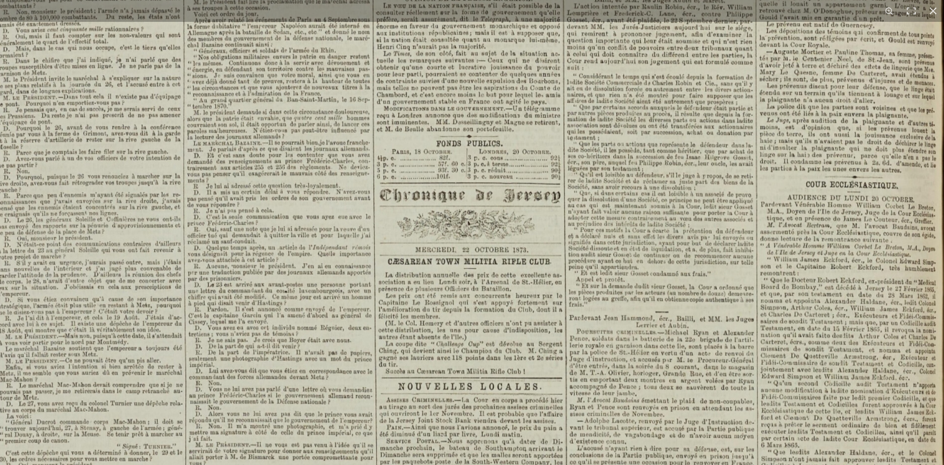
click at [689, 193] on img at bounding box center [346, 380] width 1228 height 1737
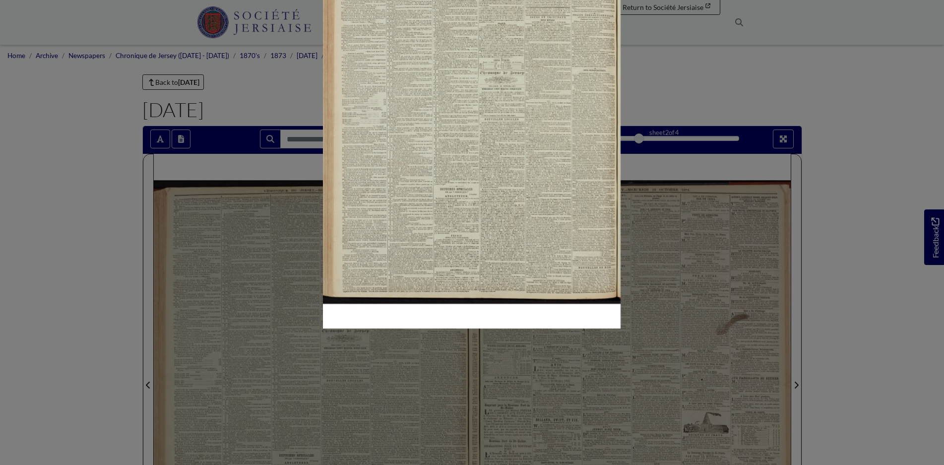
click at [569, 205] on img at bounding box center [472, 117] width 298 height 421
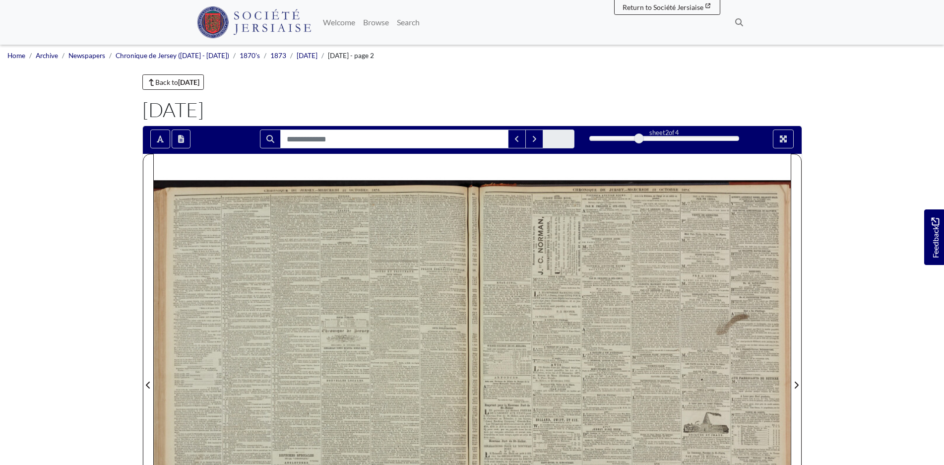
click at [620, 334] on div at bounding box center [631, 379] width 319 height 451
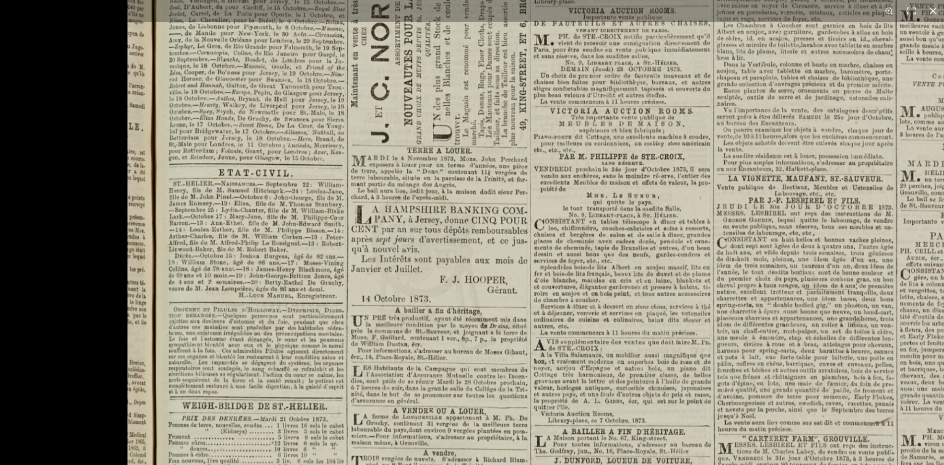
click at [763, 464] on html "Menu" at bounding box center [472, 422] width 944 height 844
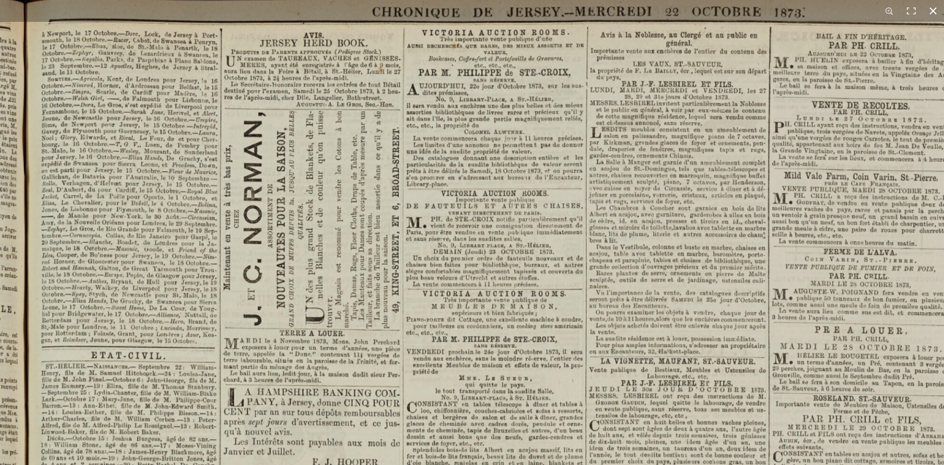
click at [933, 10] on button at bounding box center [933, 11] width 22 height 22
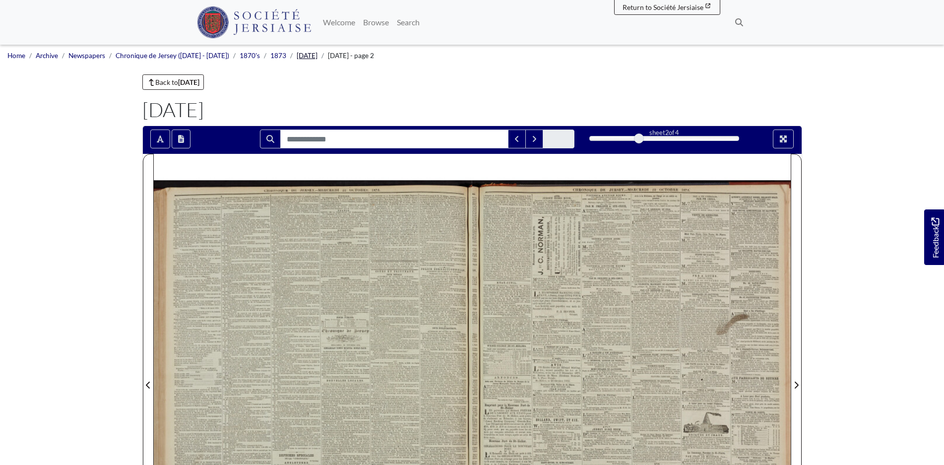
click at [310, 55] on link "October 1873" at bounding box center [307, 56] width 21 height 8
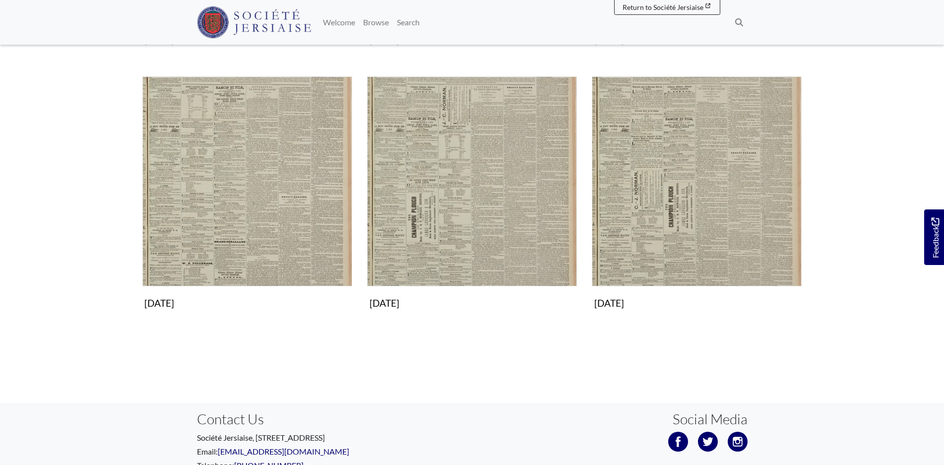
scroll to position [695, 0]
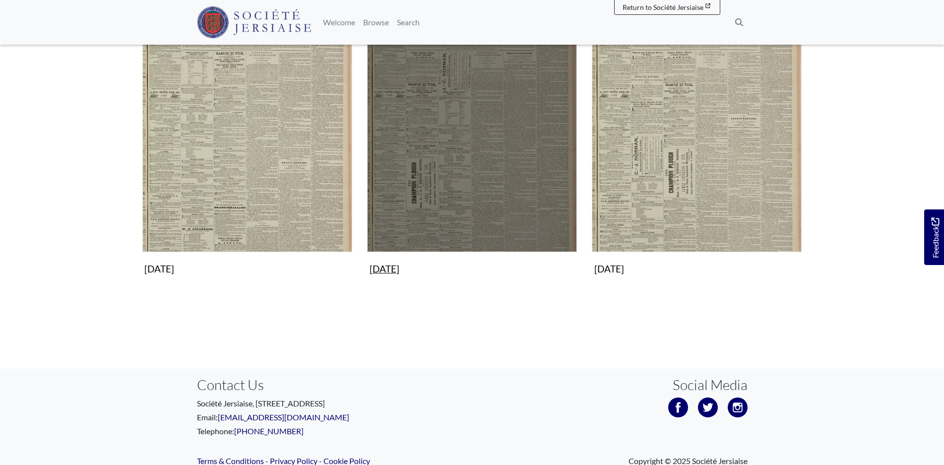
click at [453, 122] on img "Subcollection" at bounding box center [472, 147] width 210 height 210
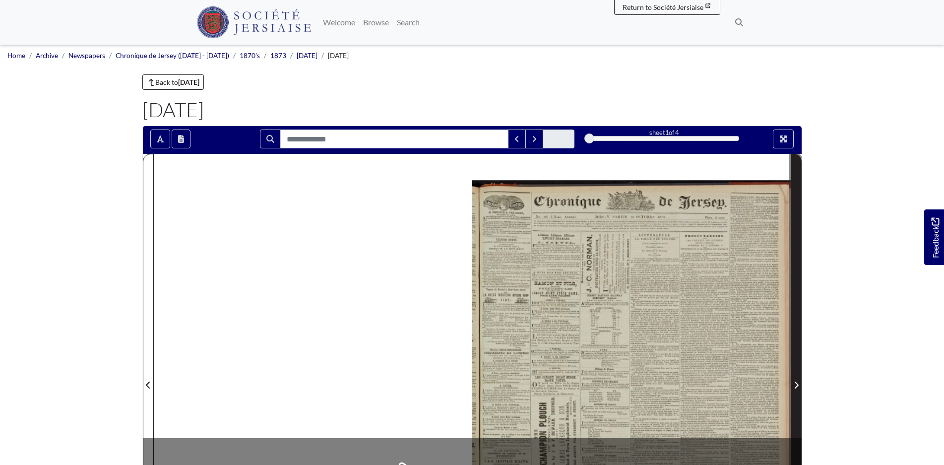
click at [794, 387] on icon "Next Page" at bounding box center [796, 385] width 5 height 8
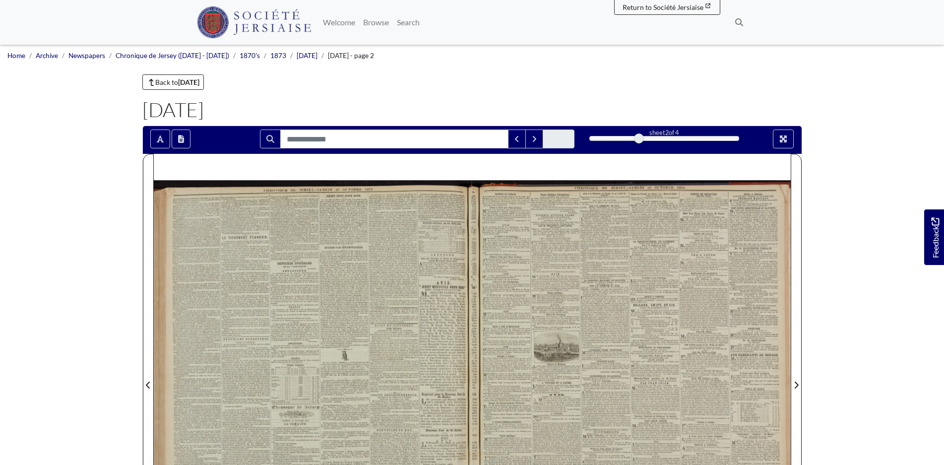
click at [334, 283] on div at bounding box center [313, 379] width 319 height 451
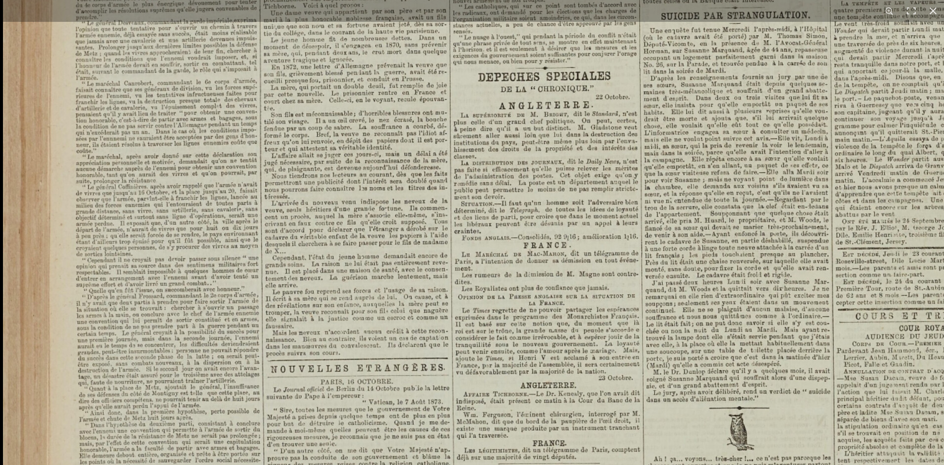
click at [467, 464] on html "Menu" at bounding box center [472, 422] width 944 height 844
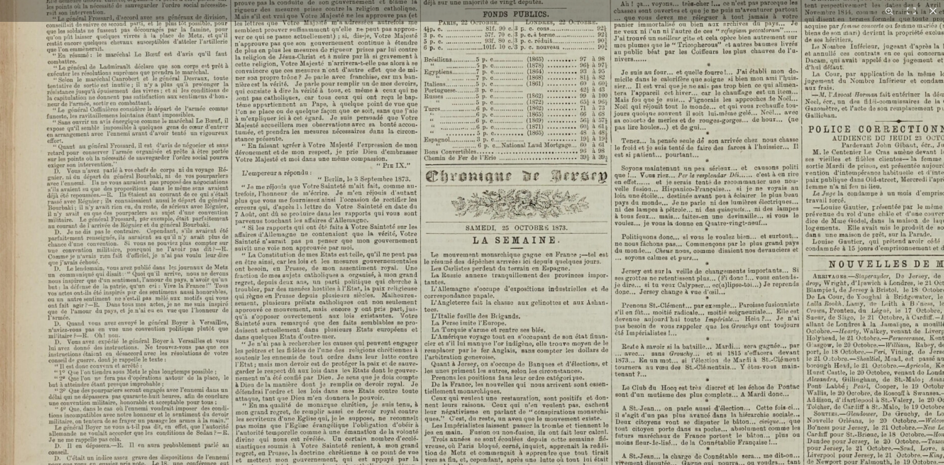
click at [627, 139] on img at bounding box center [584, 67] width 1228 height 1737
click at [626, 120] on img at bounding box center [584, 67] width 1228 height 1737
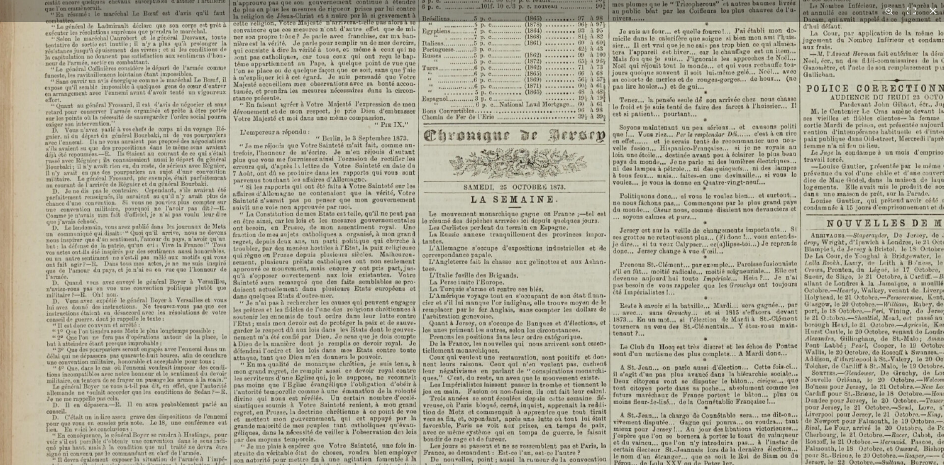
click at [626, 115] on img at bounding box center [582, 26] width 1228 height 1737
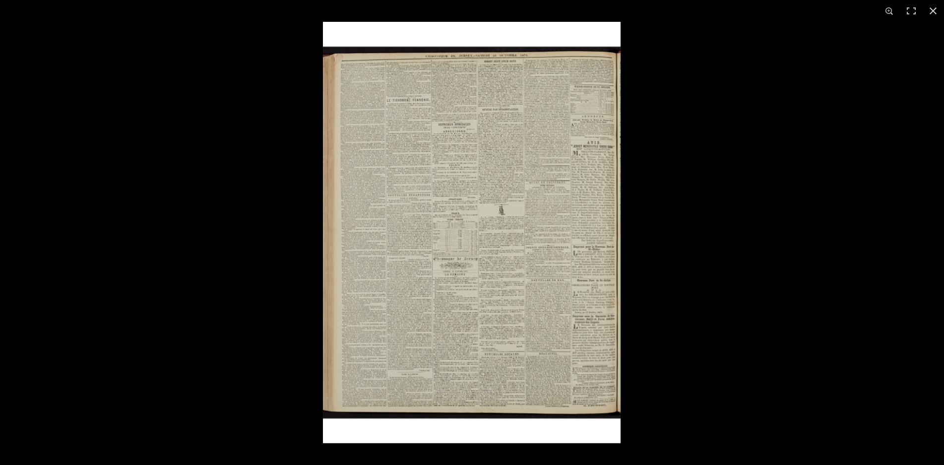
click at [525, 311] on img at bounding box center [472, 232] width 298 height 421
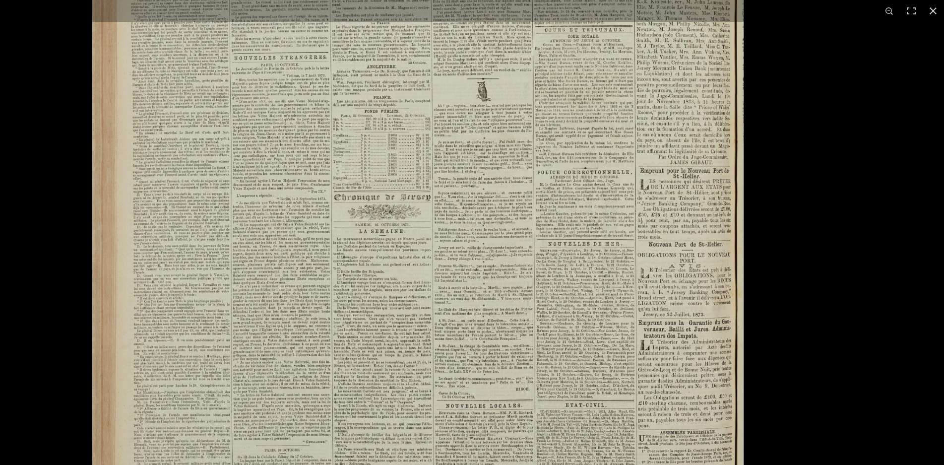
click at [525, 311] on img at bounding box center [418, 139] width 652 height 922
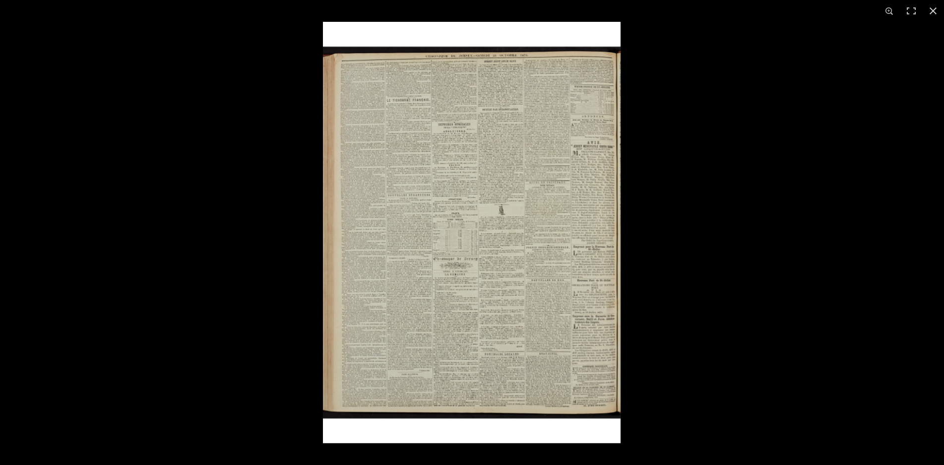
click at [463, 348] on img at bounding box center [472, 232] width 298 height 421
click at [464, 348] on img at bounding box center [472, 232] width 298 height 421
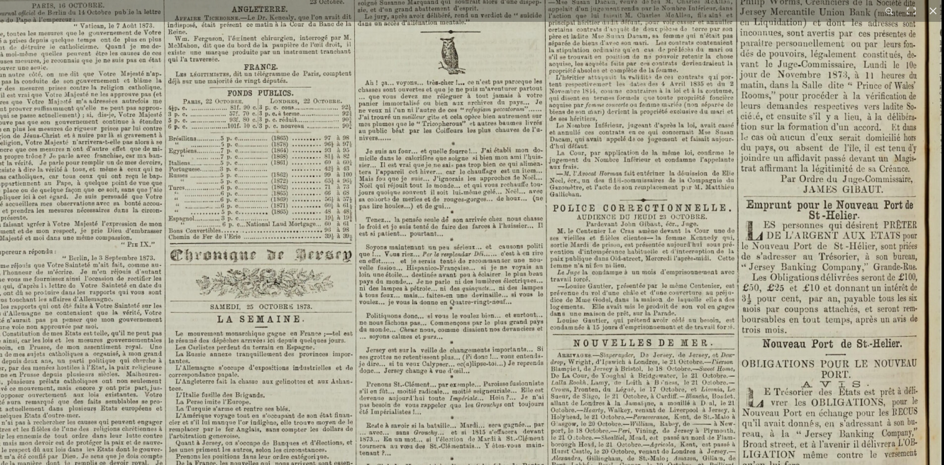
click at [673, 458] on img at bounding box center [328, 146] width 1228 height 1737
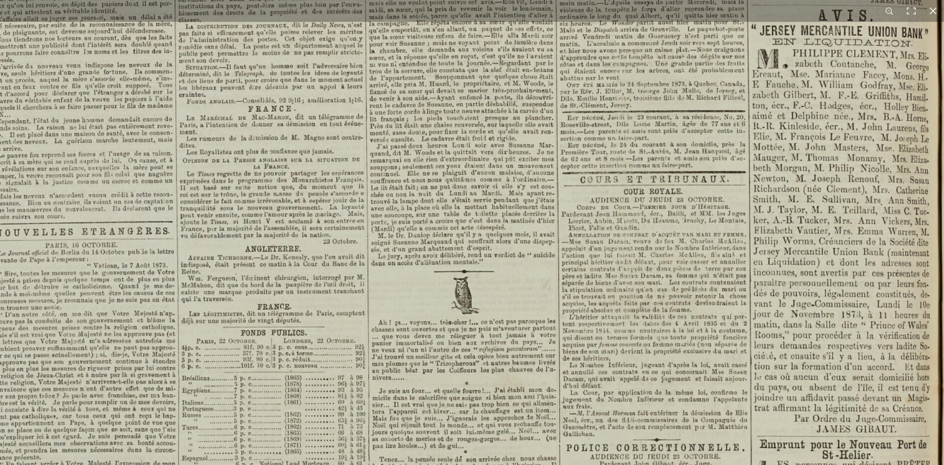
click at [654, 418] on img at bounding box center [342, 386] width 1228 height 1737
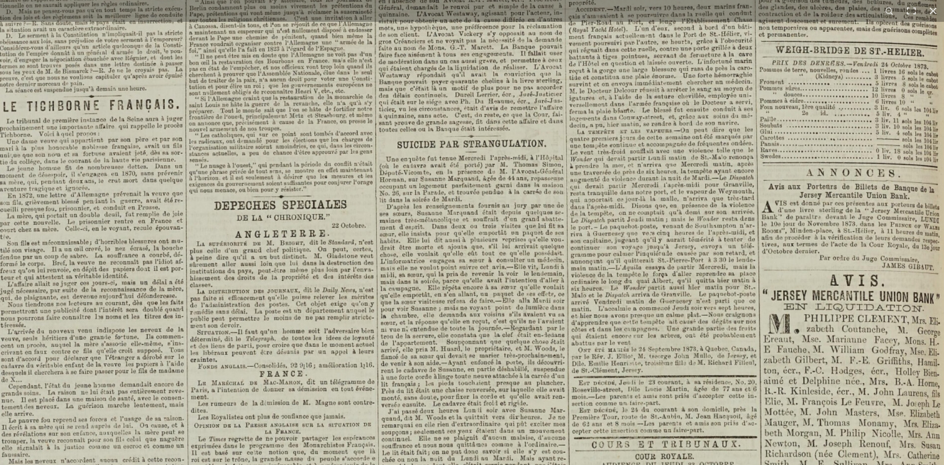
click at [653, 464] on html "Menu" at bounding box center [472, 422] width 944 height 844
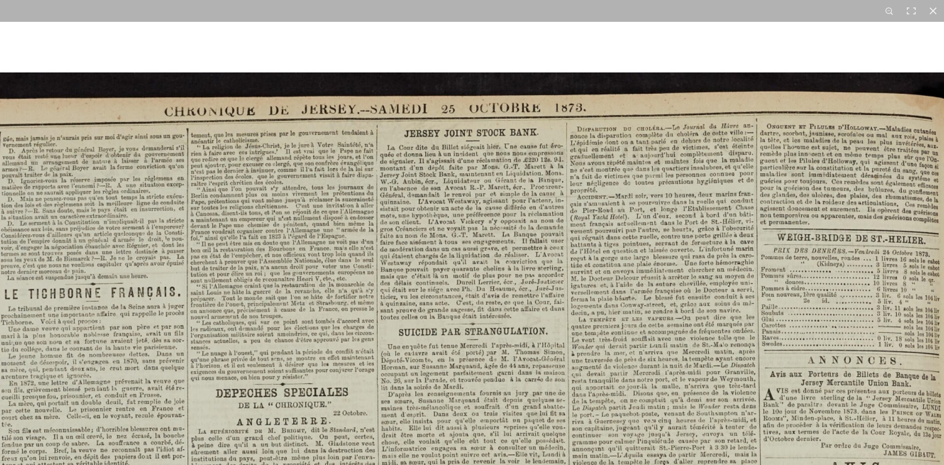
click at [933, 12] on button at bounding box center [933, 11] width 22 height 22
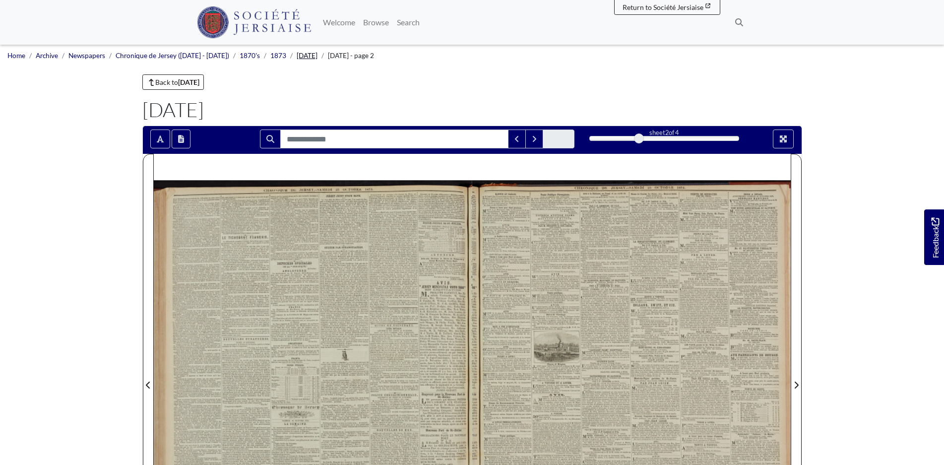
click at [313, 58] on link "October 1873" at bounding box center [307, 56] width 21 height 8
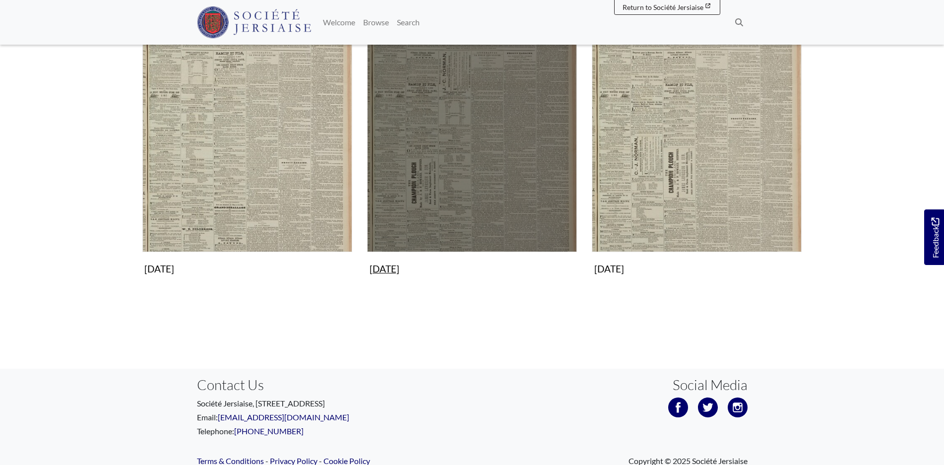
scroll to position [732, 0]
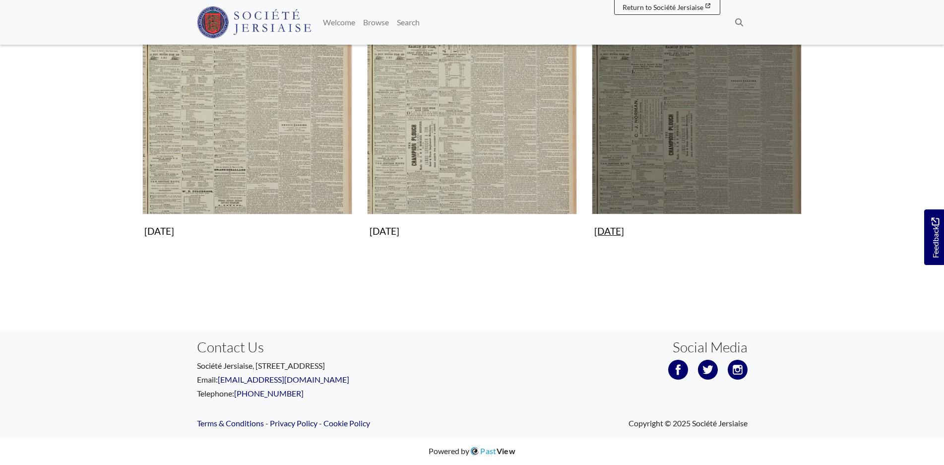
click at [729, 129] on img "Subcollection" at bounding box center [697, 109] width 210 height 210
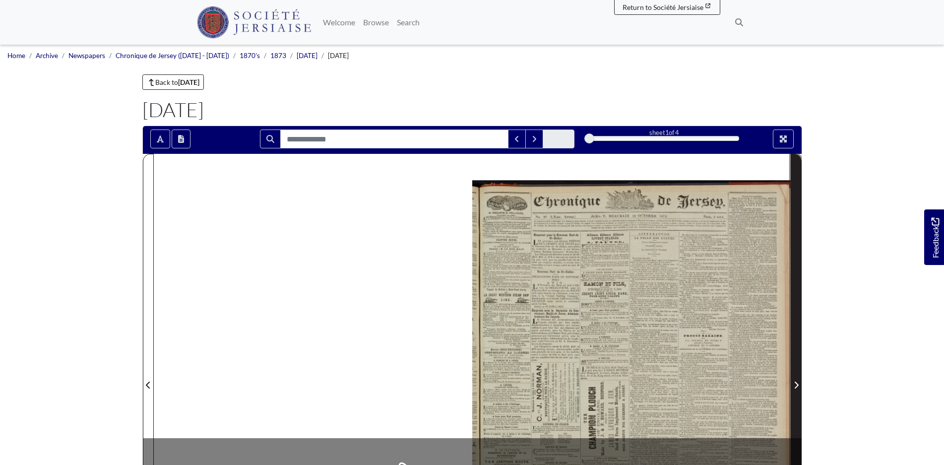
click at [798, 384] on icon "Next Page" at bounding box center [796, 385] width 5 height 8
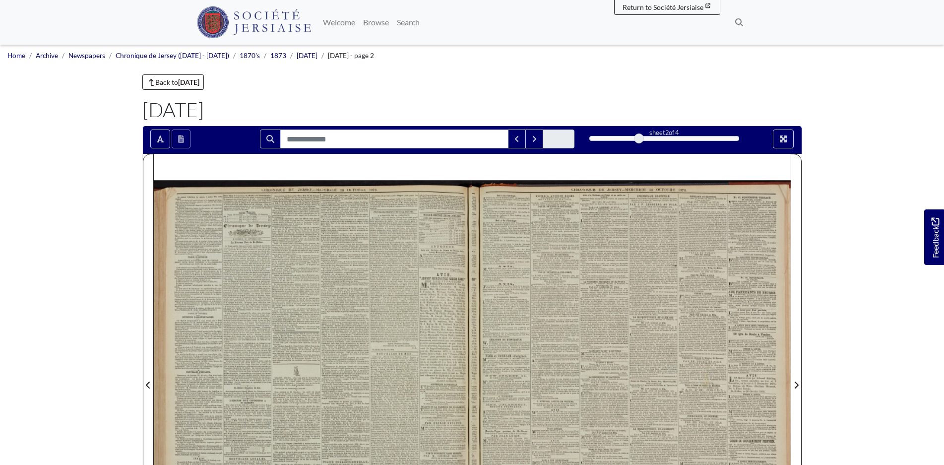
click at [256, 289] on div at bounding box center [313, 379] width 319 height 451
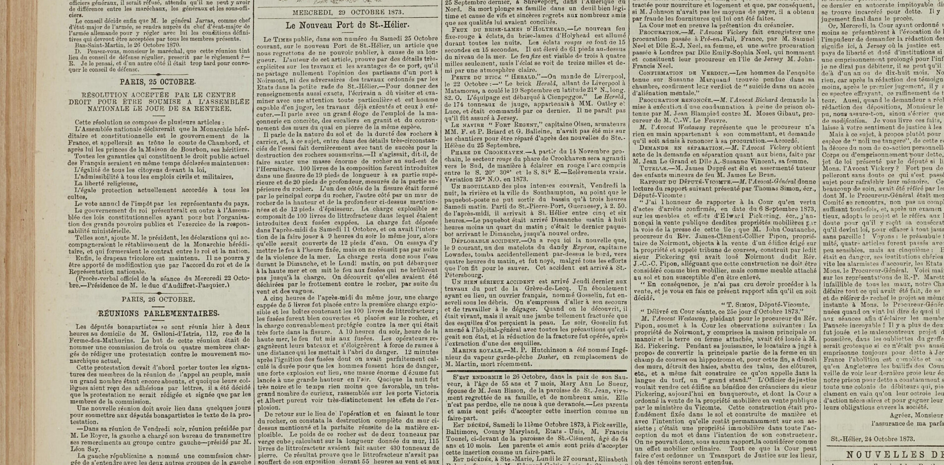
click at [414, 464] on html "Menu" at bounding box center [472, 422] width 944 height 844
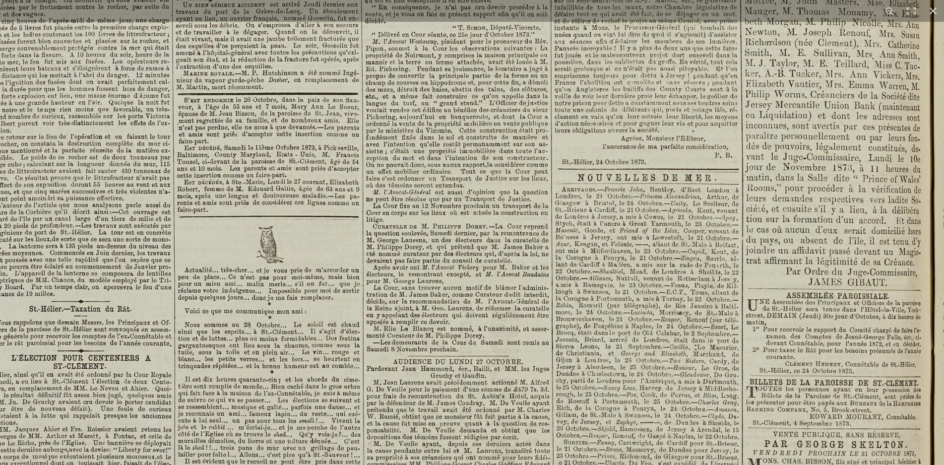
click at [547, 161] on img at bounding box center [333, 275] width 1228 height 1737
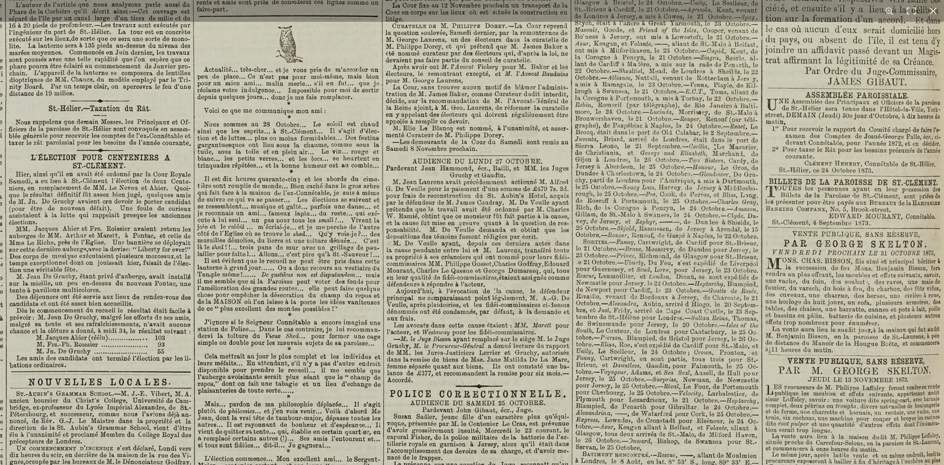
click at [643, 196] on img at bounding box center [352, 74] width 1228 height 1737
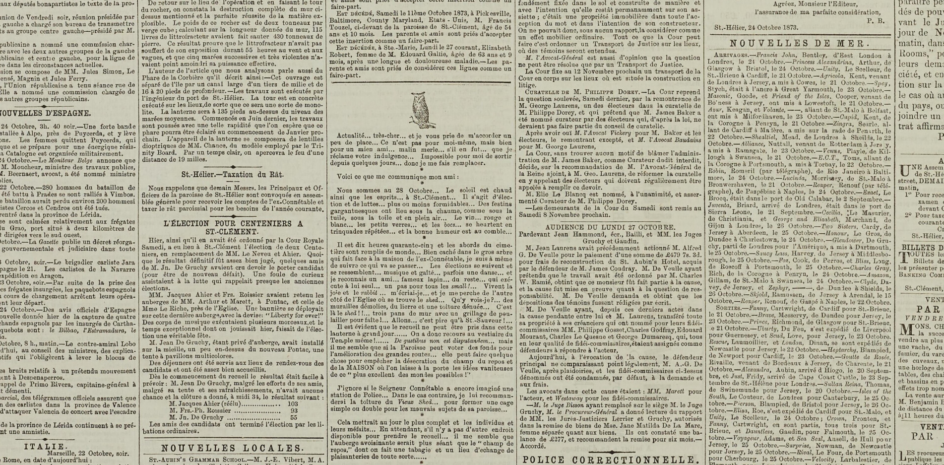
click at [674, 443] on img at bounding box center [485, 140] width 1228 height 1737
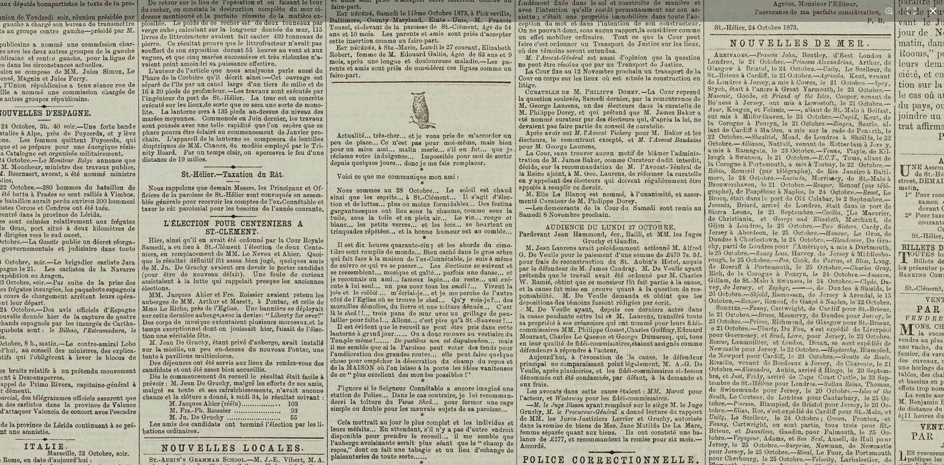
click at [935, 11] on button at bounding box center [933, 11] width 22 height 22
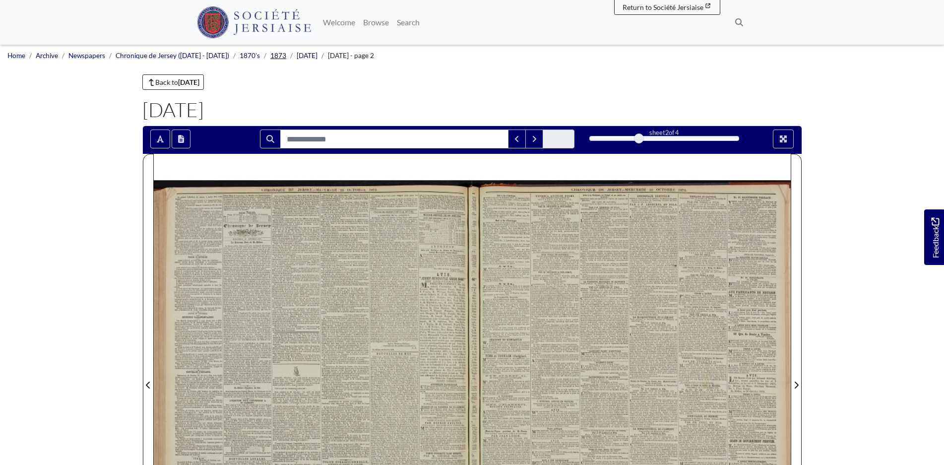
click at [270, 57] on link "1873" at bounding box center [278, 56] width 16 height 8
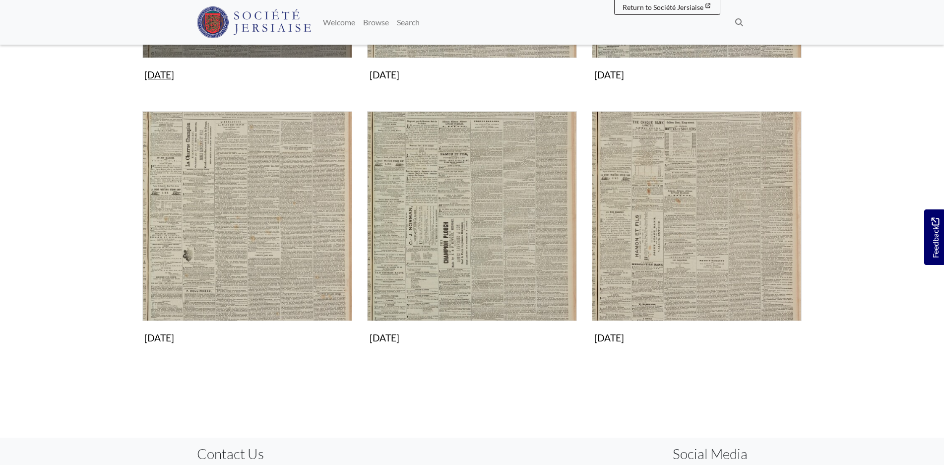
scroll to position [893, 0]
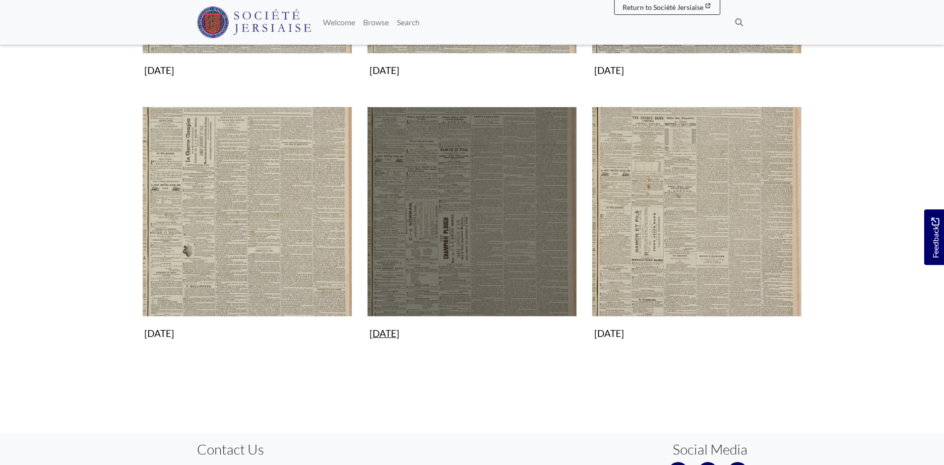
click at [441, 233] on img "Subcollection" at bounding box center [472, 212] width 210 height 210
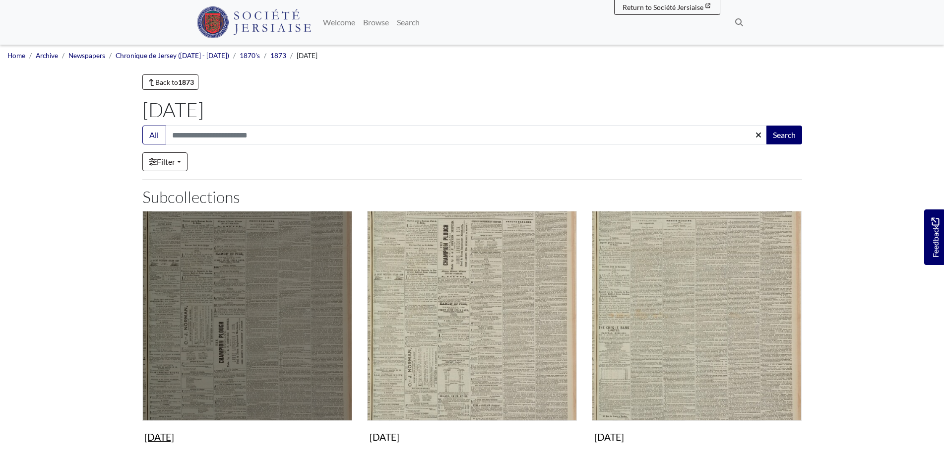
click at [223, 343] on img "Subcollection" at bounding box center [247, 316] width 210 height 210
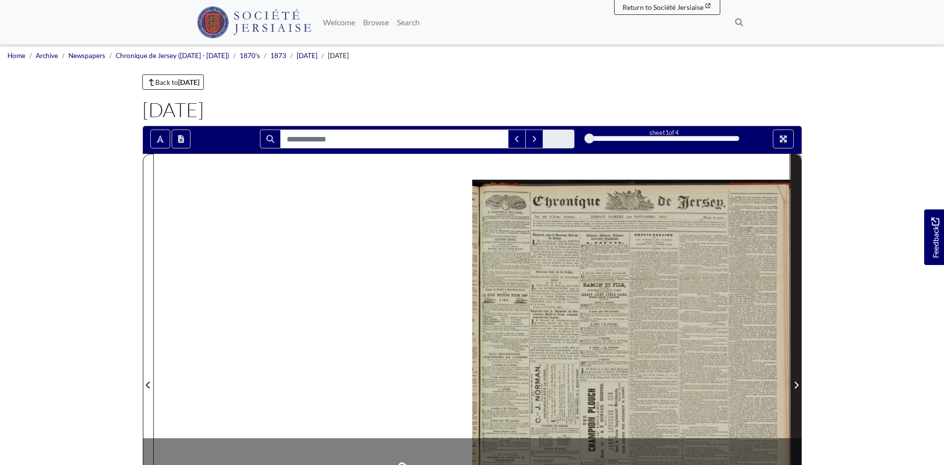
click at [794, 386] on icon "Next Page" at bounding box center [796, 385] width 5 height 8
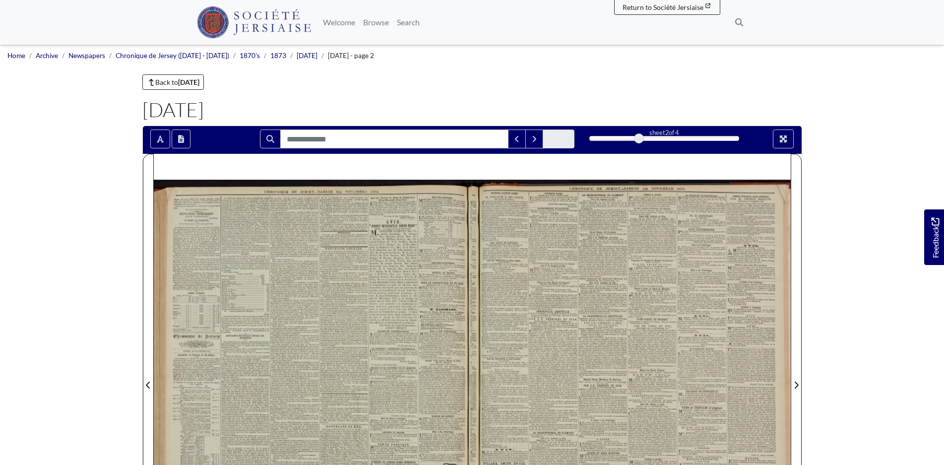
click at [305, 323] on div at bounding box center [313, 379] width 319 height 451
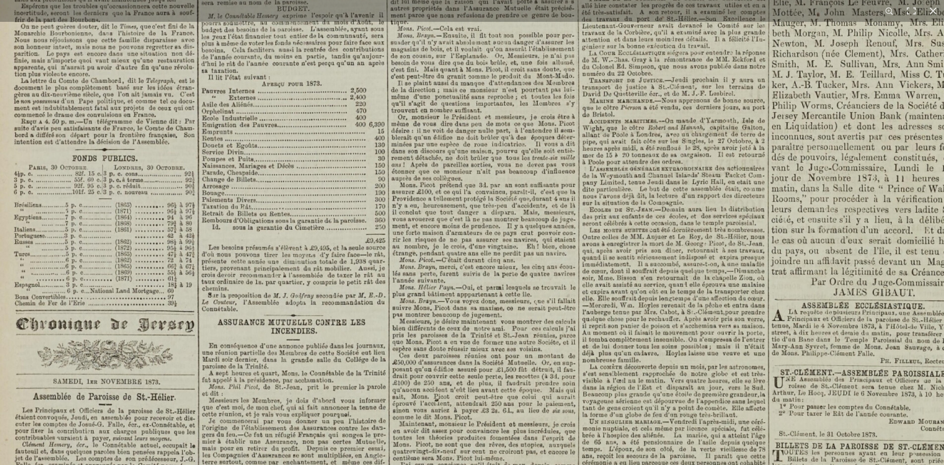
click at [428, 464] on html "Menu" at bounding box center [472, 422] width 944 height 844
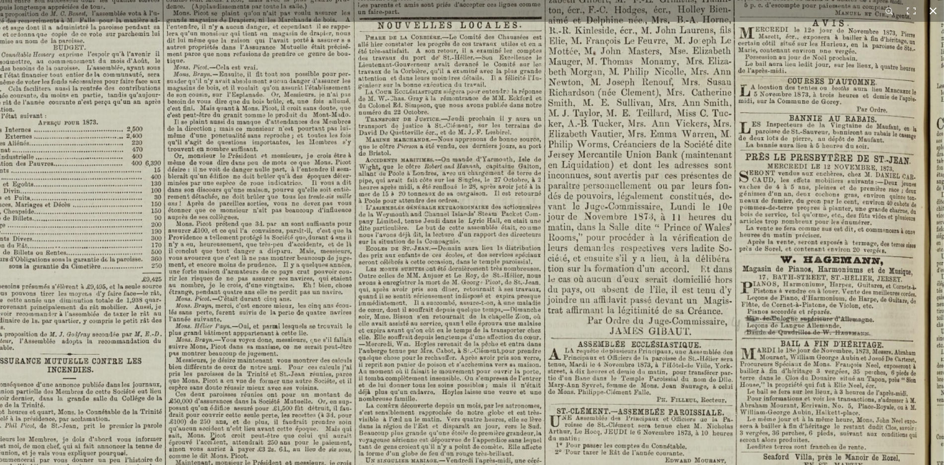
click at [935, 13] on button at bounding box center [933, 11] width 22 height 22
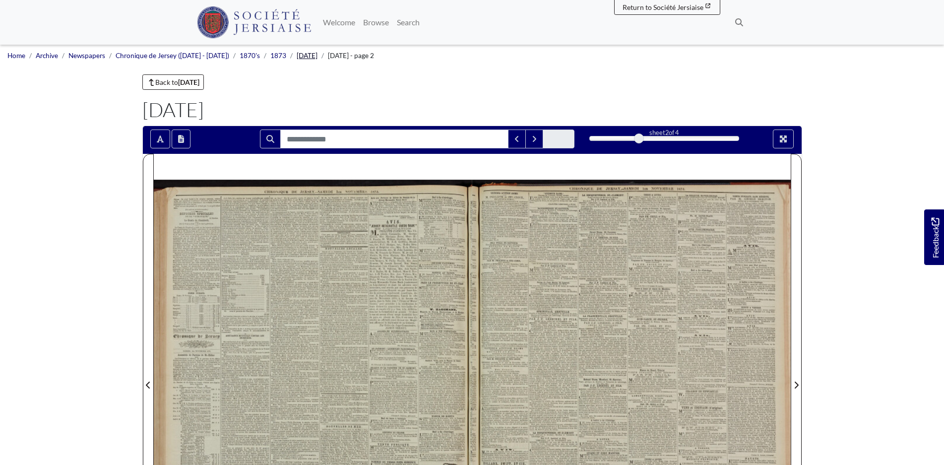
click at [318, 57] on link "[DATE]" at bounding box center [307, 56] width 21 height 8
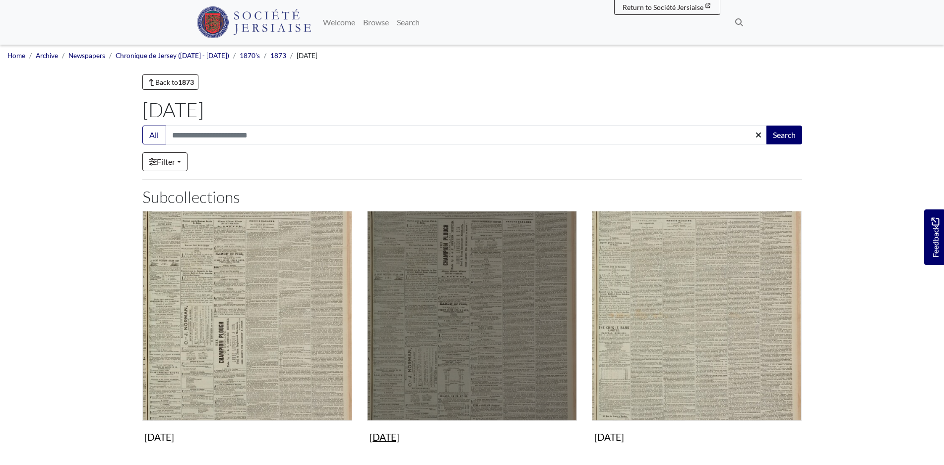
click at [499, 339] on img "Subcollection" at bounding box center [472, 316] width 210 height 210
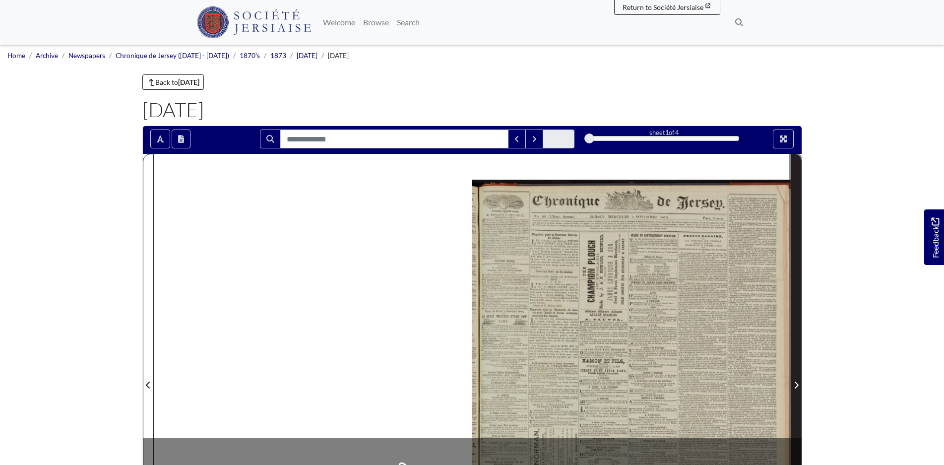
click at [794, 385] on icon "Next Page" at bounding box center [796, 385] width 5 height 8
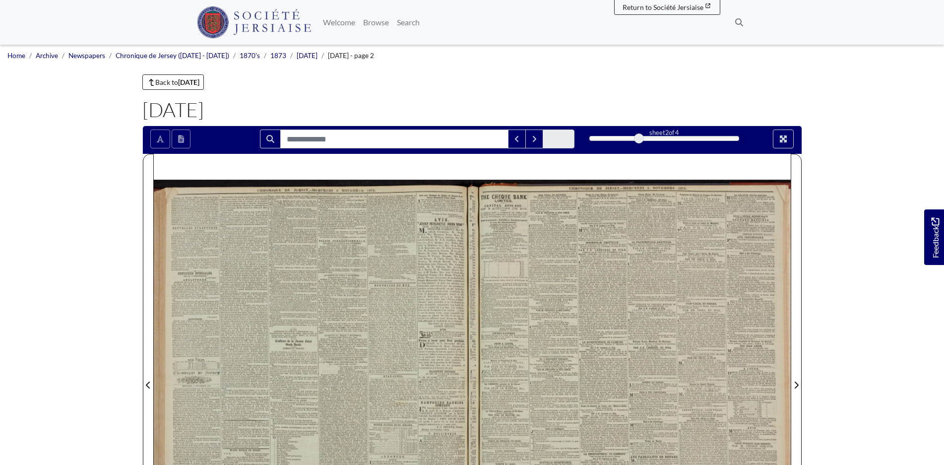
click at [299, 254] on div at bounding box center [313, 379] width 319 height 451
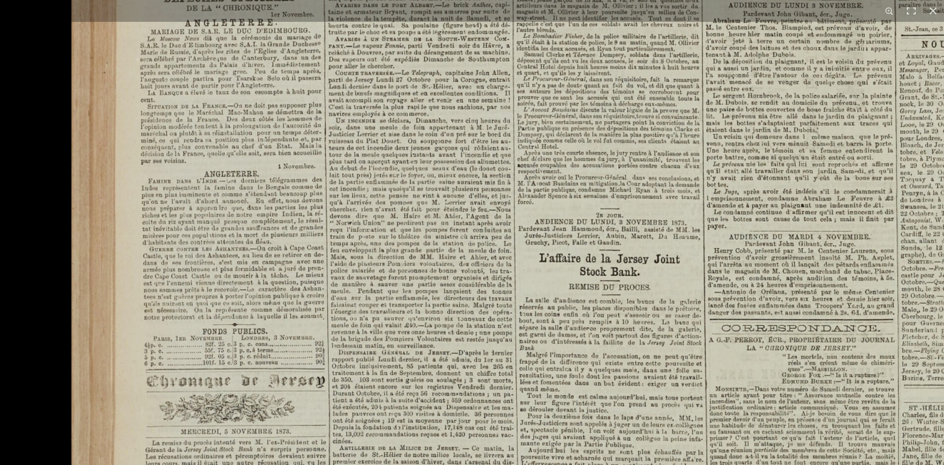
click at [786, 464] on html "Menu" at bounding box center [472, 422] width 944 height 844
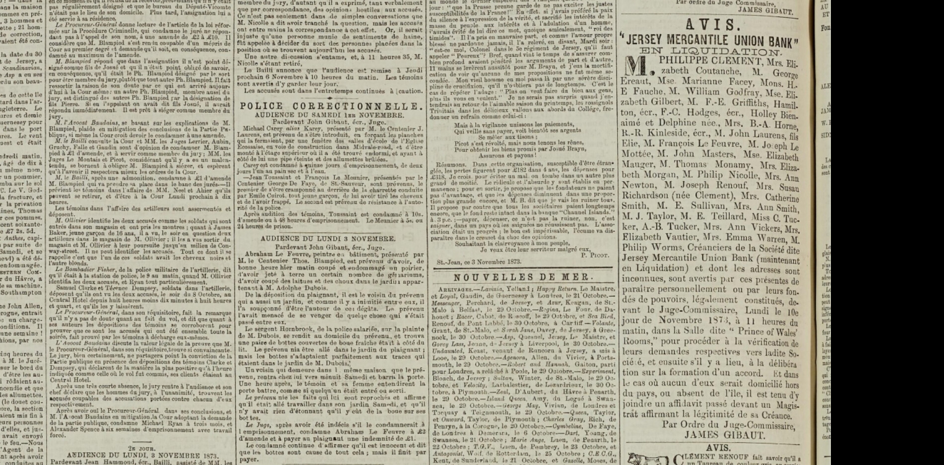
click at [322, 0] on html "Menu" at bounding box center [472, 422] width 944 height 844
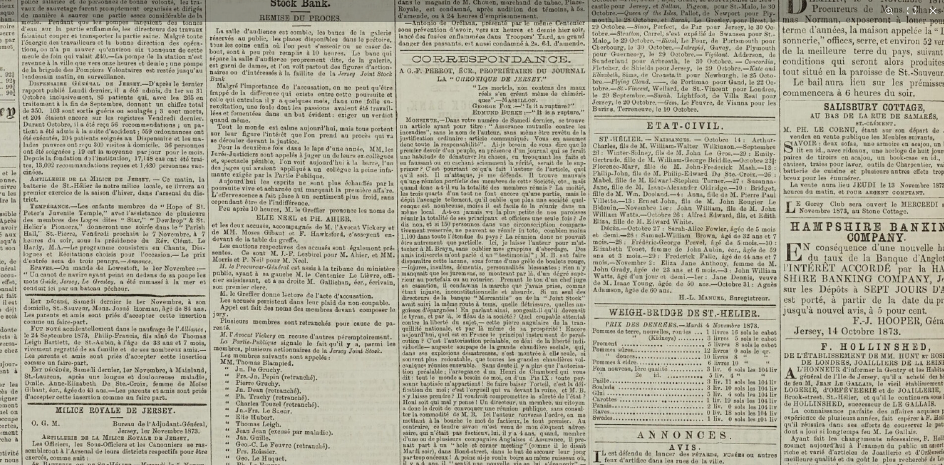
click at [662, 153] on img at bounding box center [376, 137] width 1228 height 1737
